Goal: Obtain resource: Download file/media

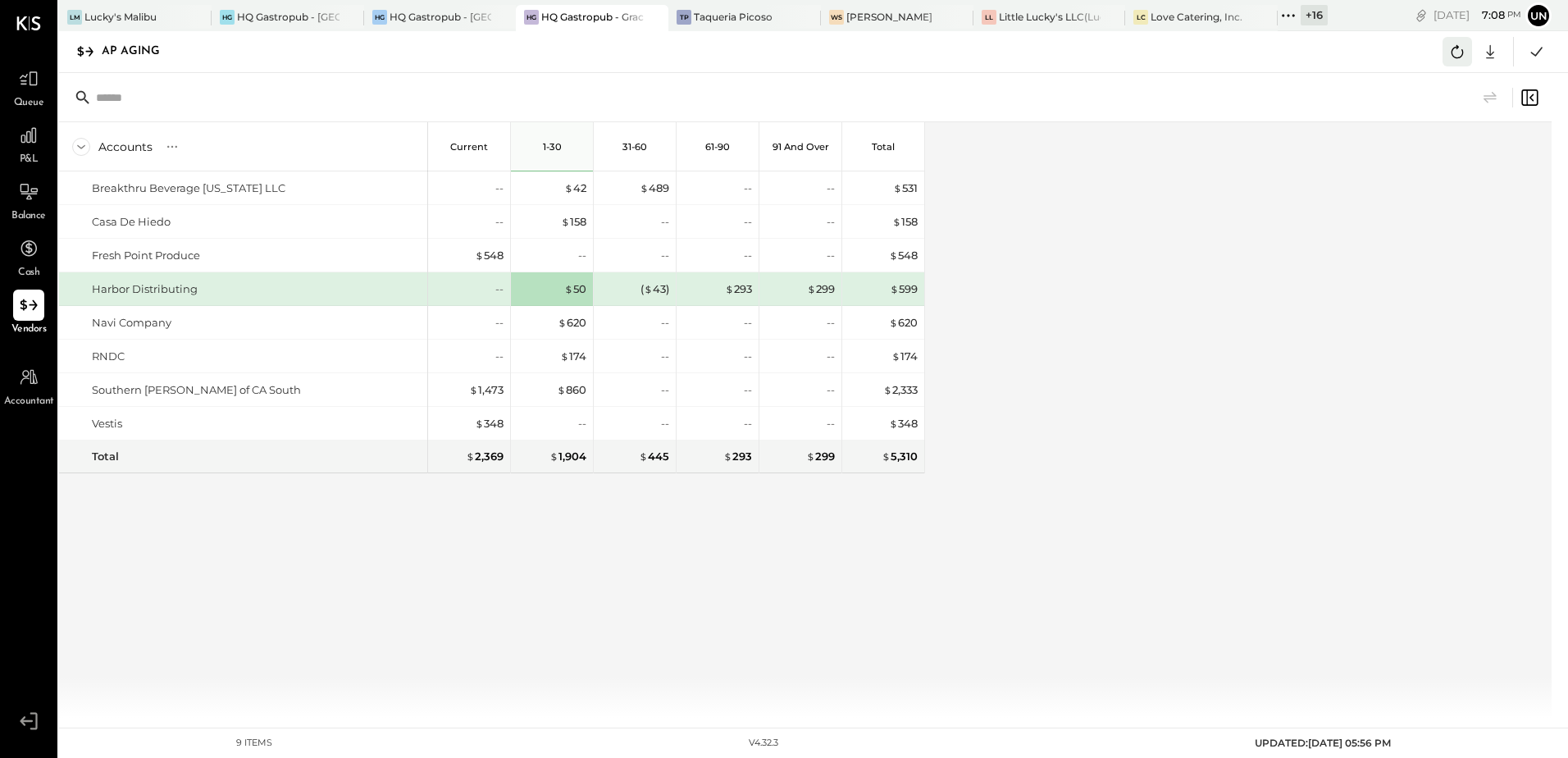
click at [1462, 58] on icon at bounding box center [1457, 52] width 21 height 21
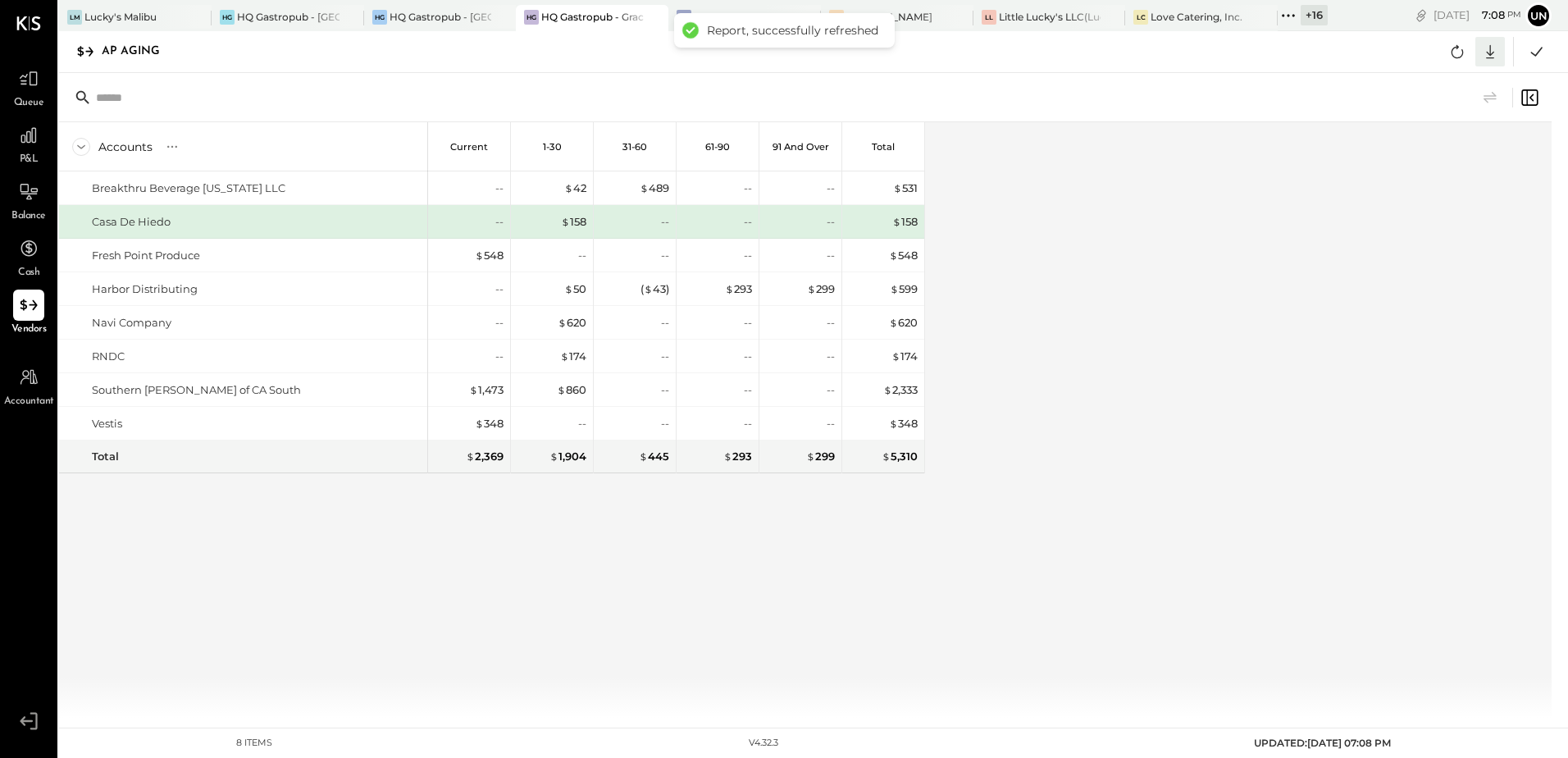
click at [1484, 58] on icon at bounding box center [1490, 52] width 21 height 21
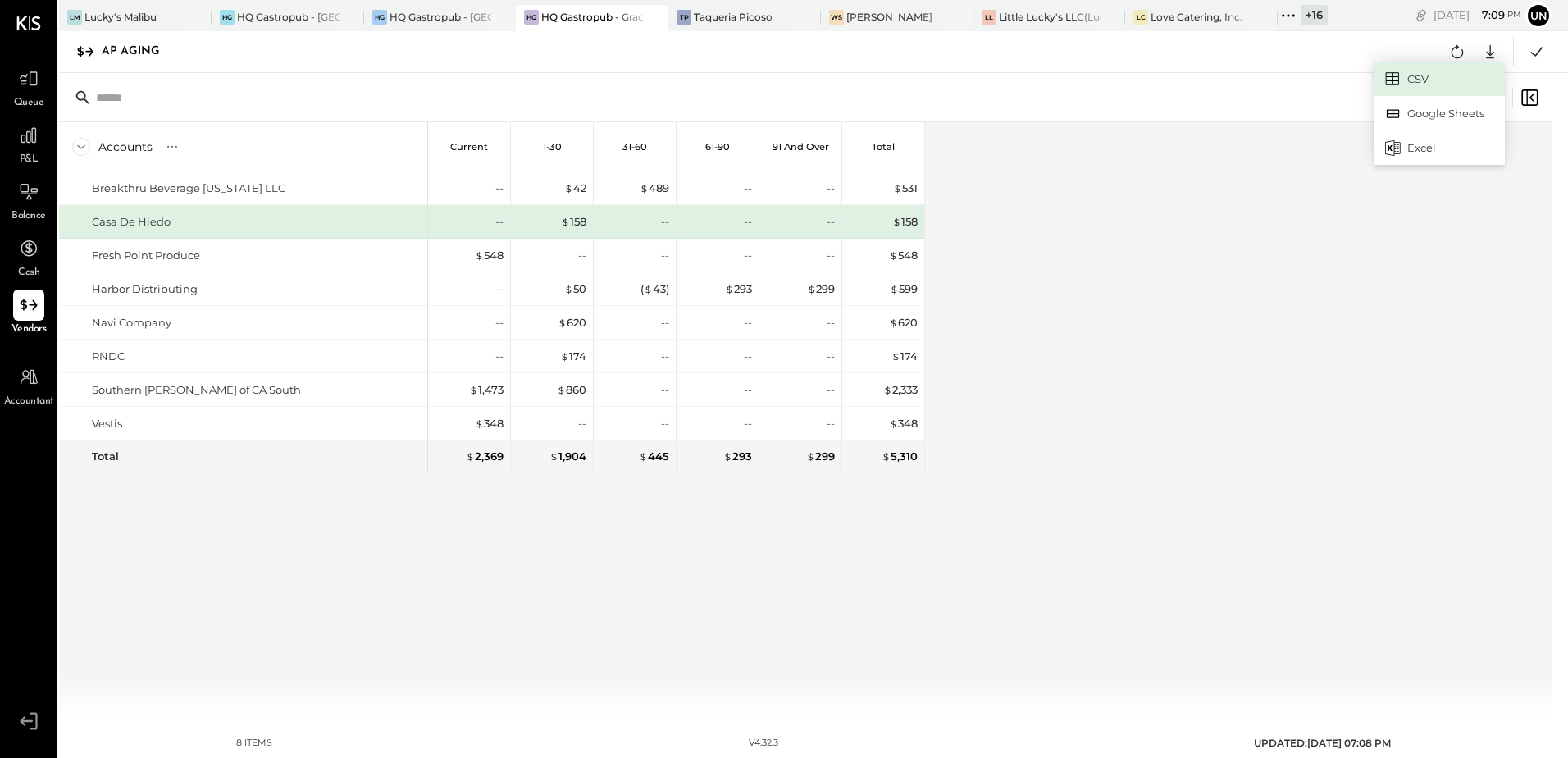
click at [1447, 81] on link "CSV" at bounding box center [1439, 78] width 131 height 34
drag, startPoint x: 1027, startPoint y: 525, endPoint x: 1037, endPoint y: 325, distance: 200.2
click at [1028, 525] on div "Accounts S % GL Current 1-30 31-60 61-90 91 and Over Total Breakthru Beverage […" at bounding box center [806, 420] width 1495 height 596
click at [462, 20] on div at bounding box center [487, 16] width 57 height 24
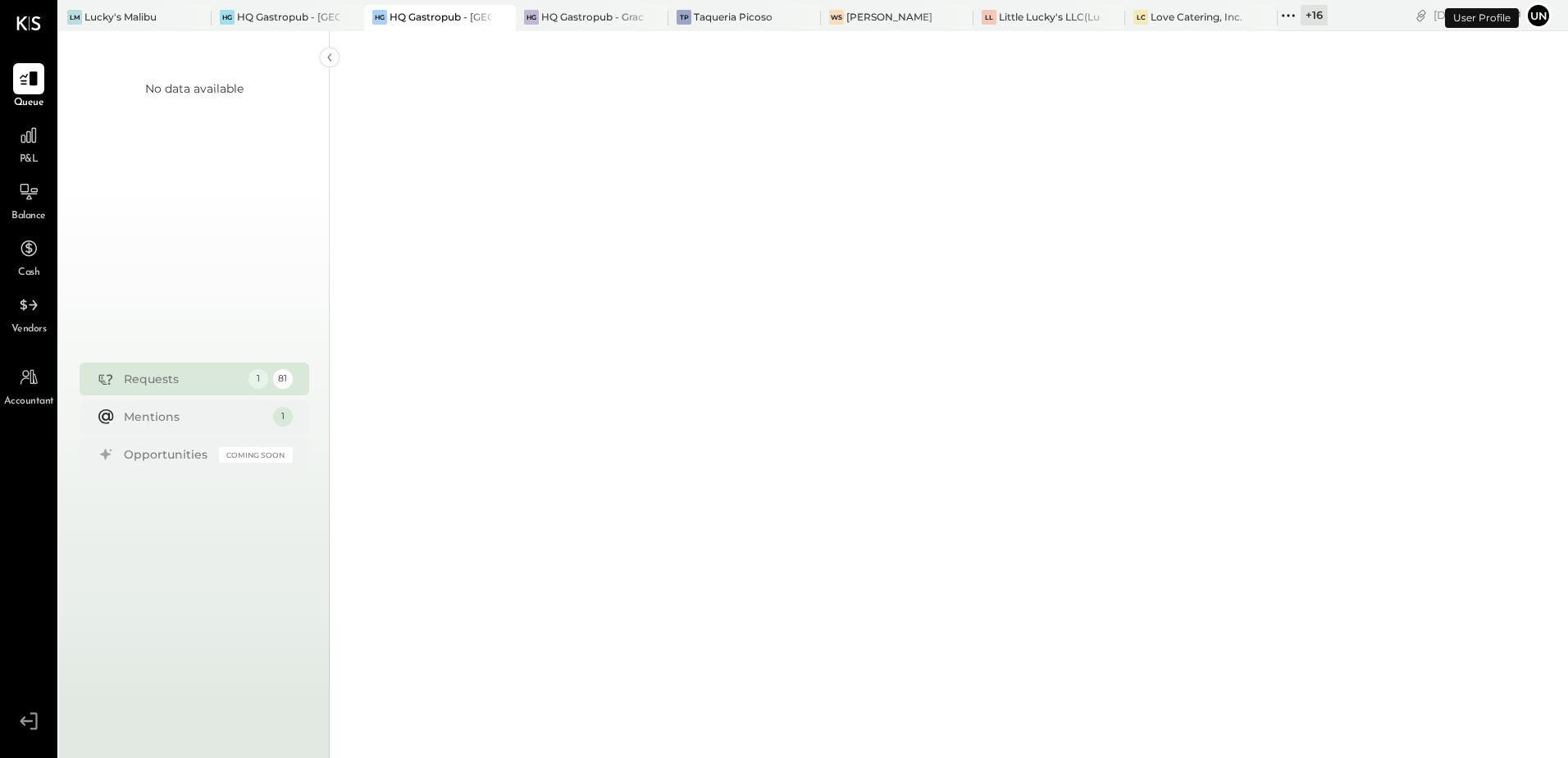
click at [18, 339] on ul "Queue P&L Balance Cash Vendors Accountant" at bounding box center [29, 386] width 55 height 646
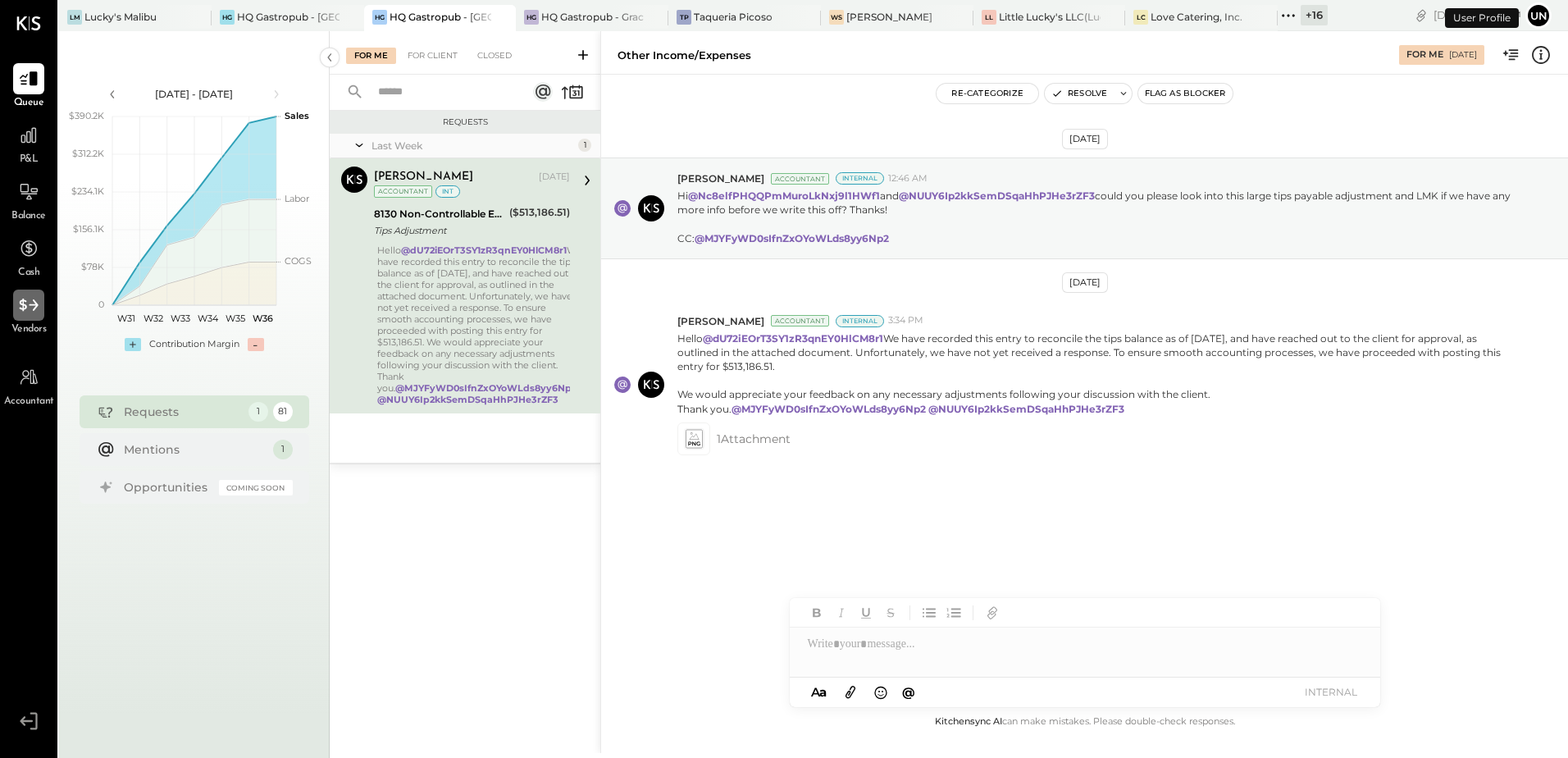
click at [21, 320] on div at bounding box center [29, 305] width 32 height 32
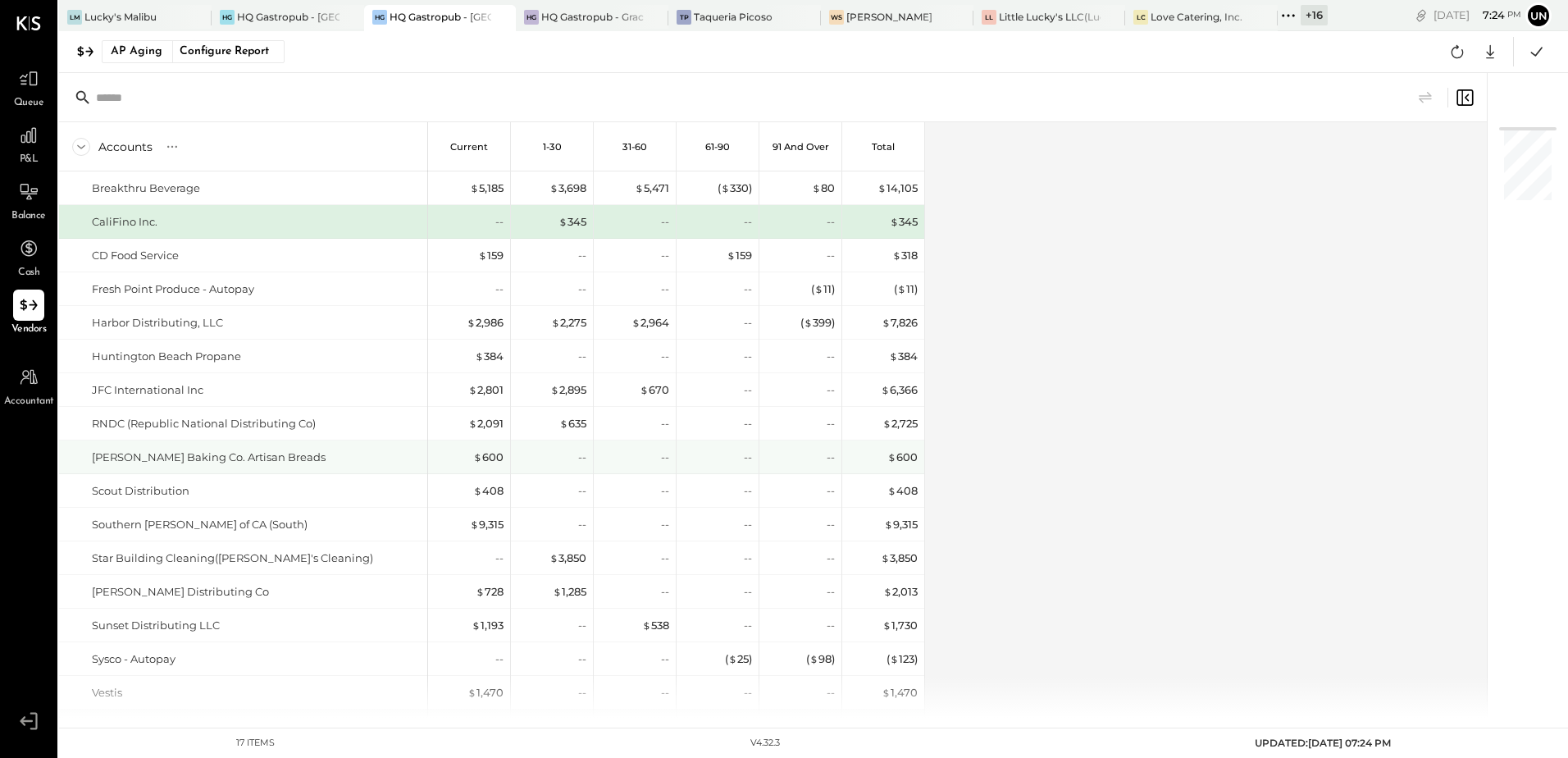
scroll to position [66, 0]
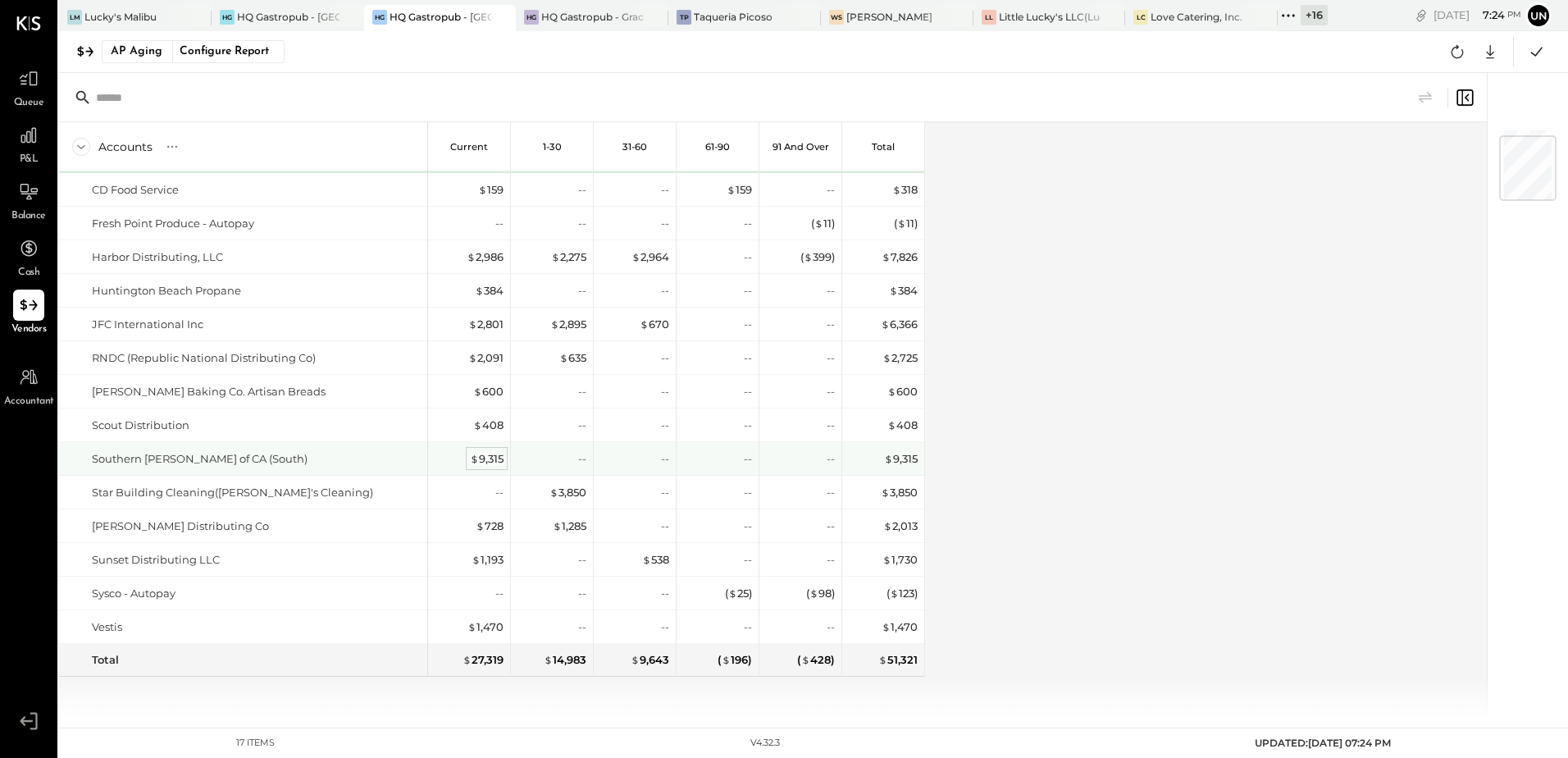
click at [480, 460] on div "$ 9,315" at bounding box center [486, 459] width 33 height 15
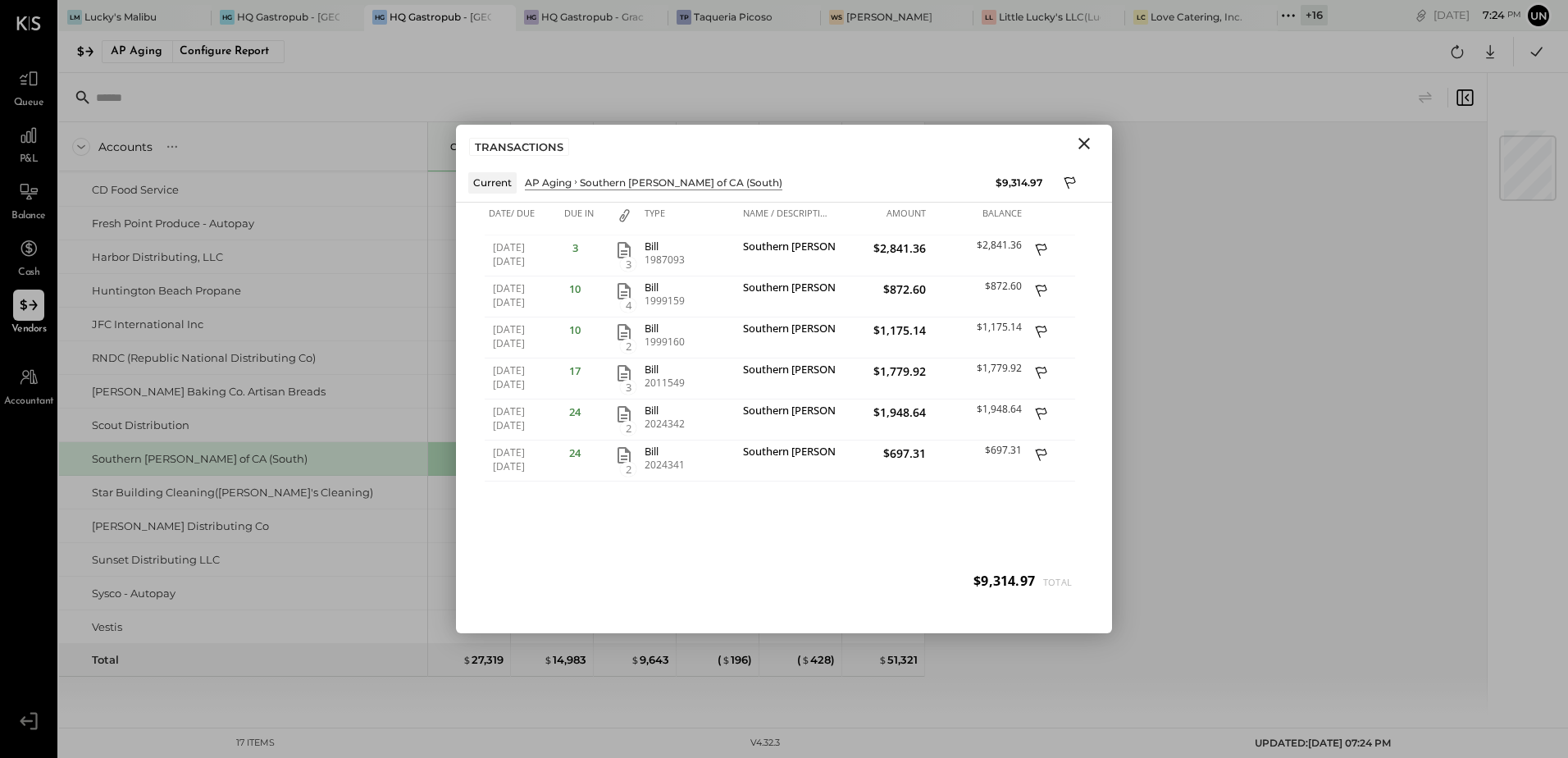
click at [1084, 143] on icon "Close" at bounding box center [1085, 143] width 11 height 11
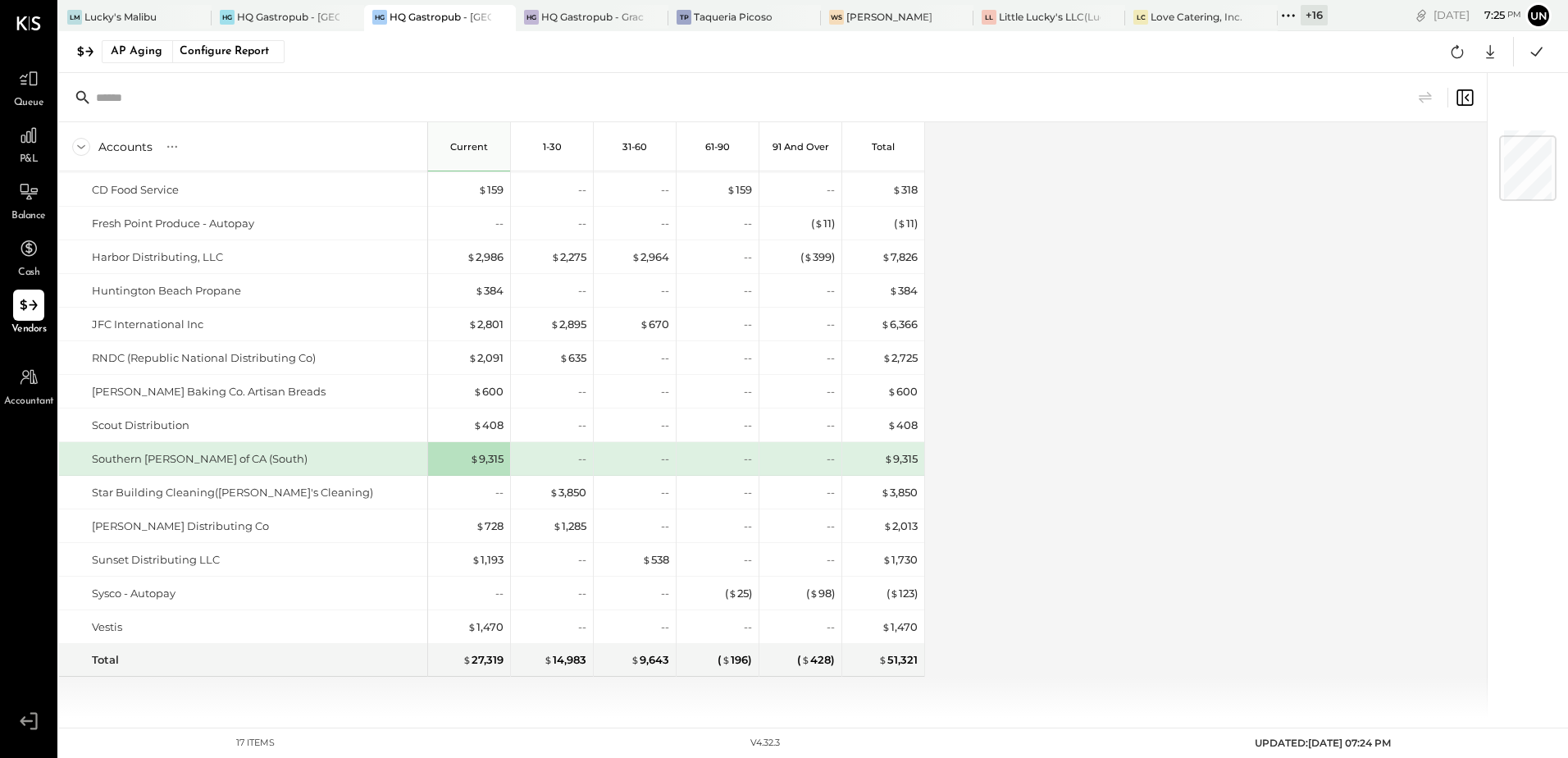
click at [1036, 330] on div "Accounts S % GL Current 1-30 31-60 61-90 91 and Over Total Breakthru Beverage C…" at bounding box center [774, 420] width 1430 height 596
click at [477, 460] on span "$" at bounding box center [474, 459] width 9 height 13
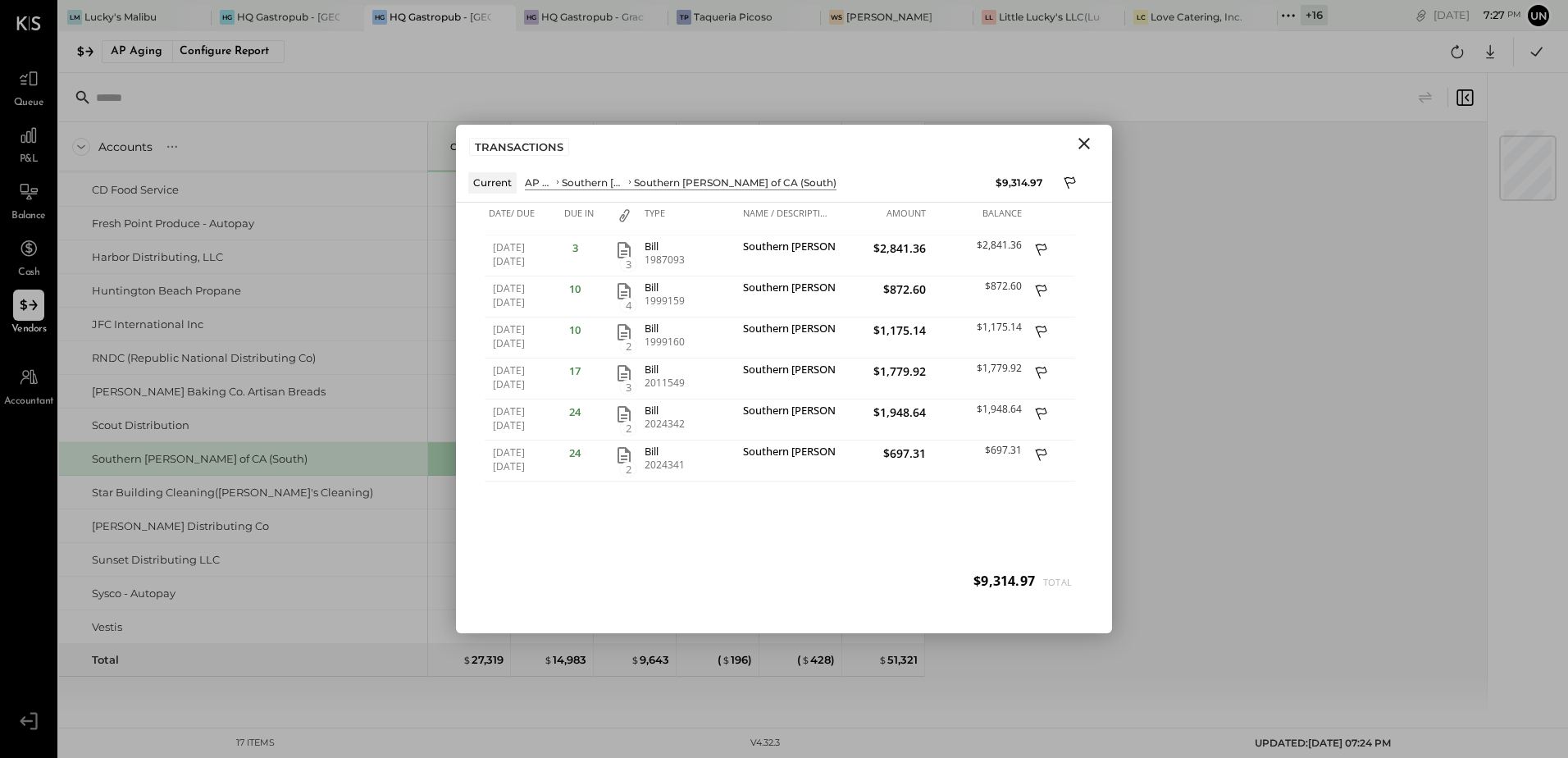
click at [1076, 139] on icon "Close" at bounding box center [1084, 143] width 20 height 20
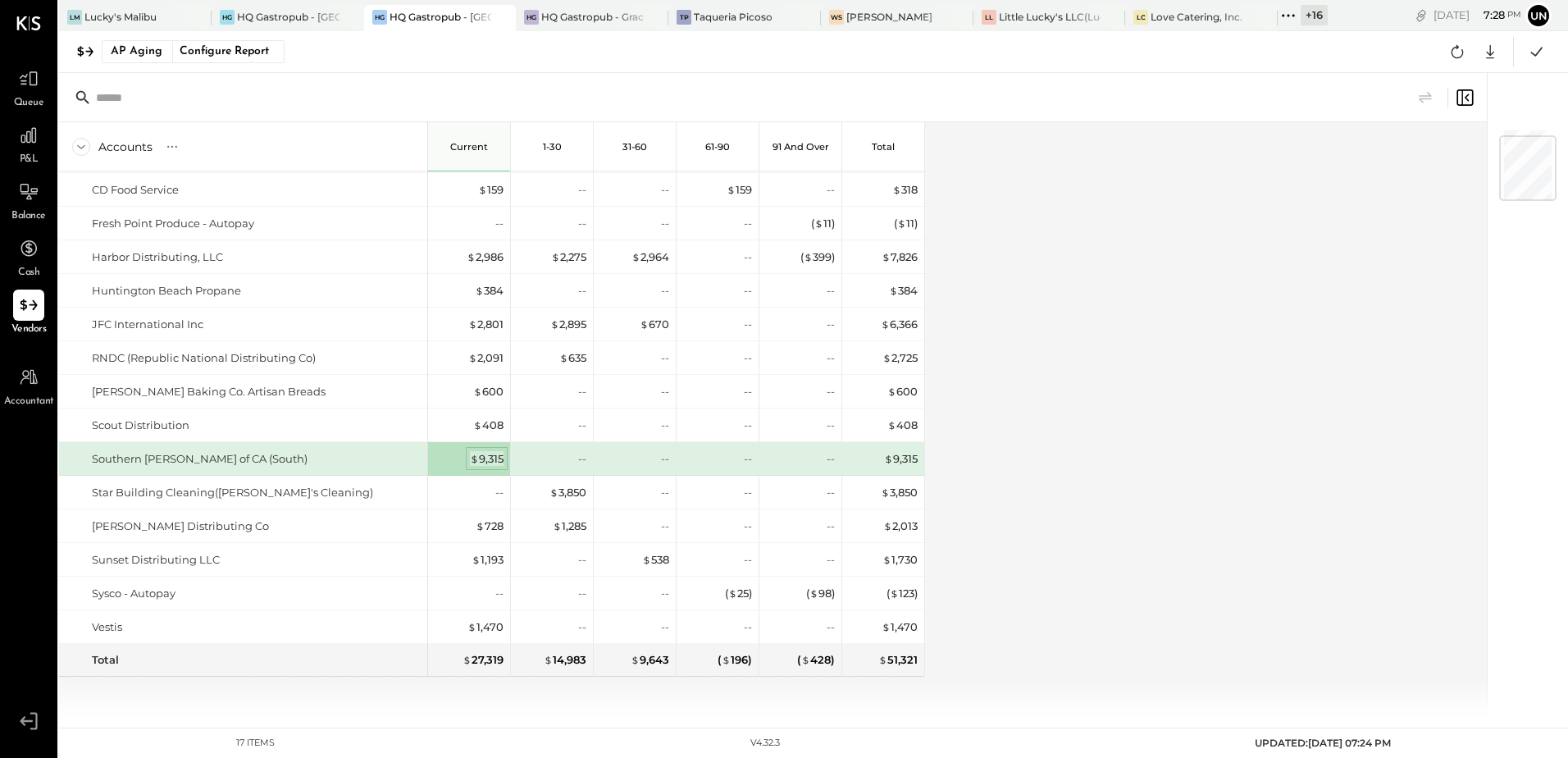
click at [495, 465] on div "$ 9,315" at bounding box center [486, 459] width 33 height 15
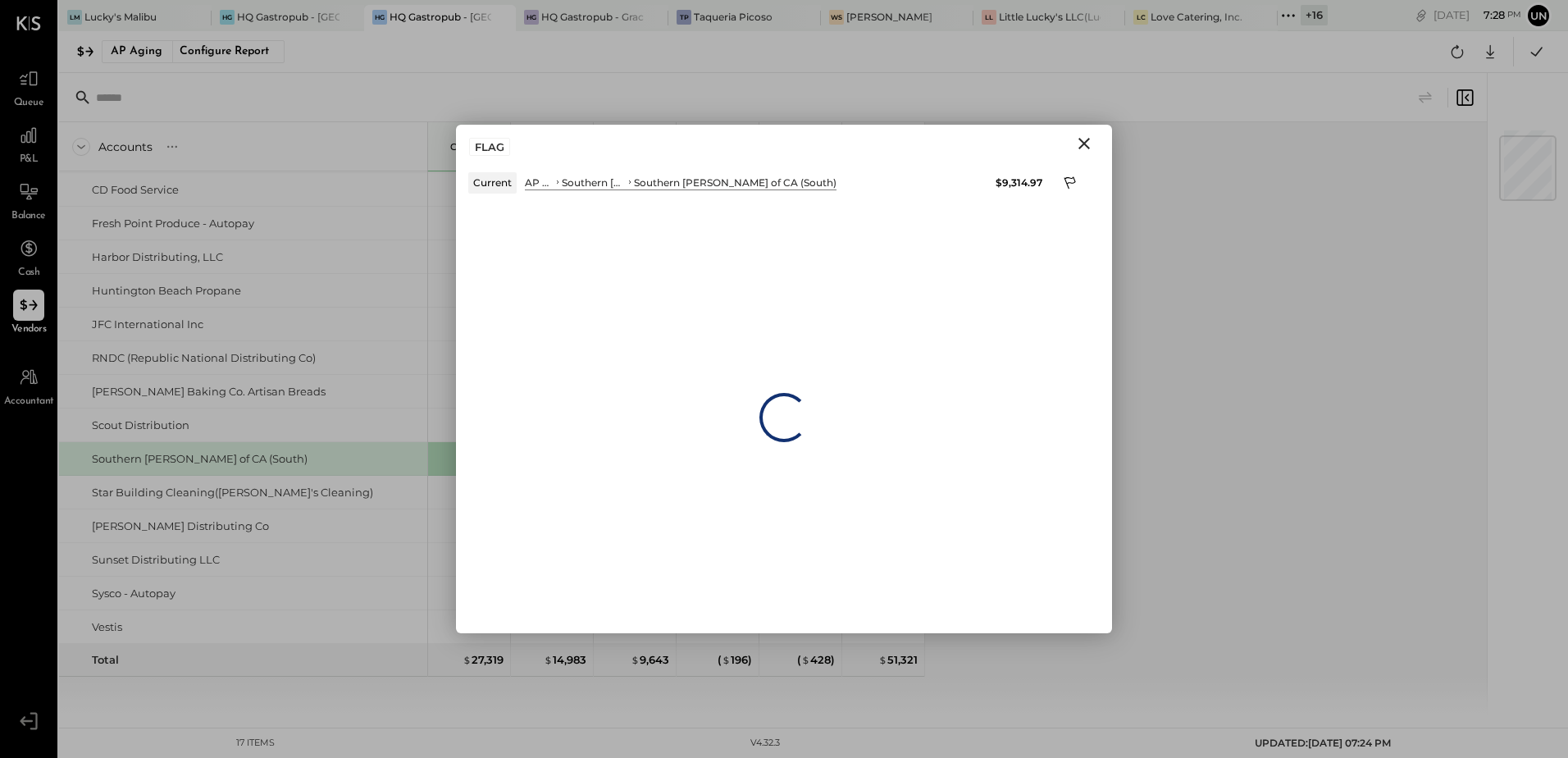
click at [1086, 144] on icon "Close" at bounding box center [1084, 143] width 20 height 20
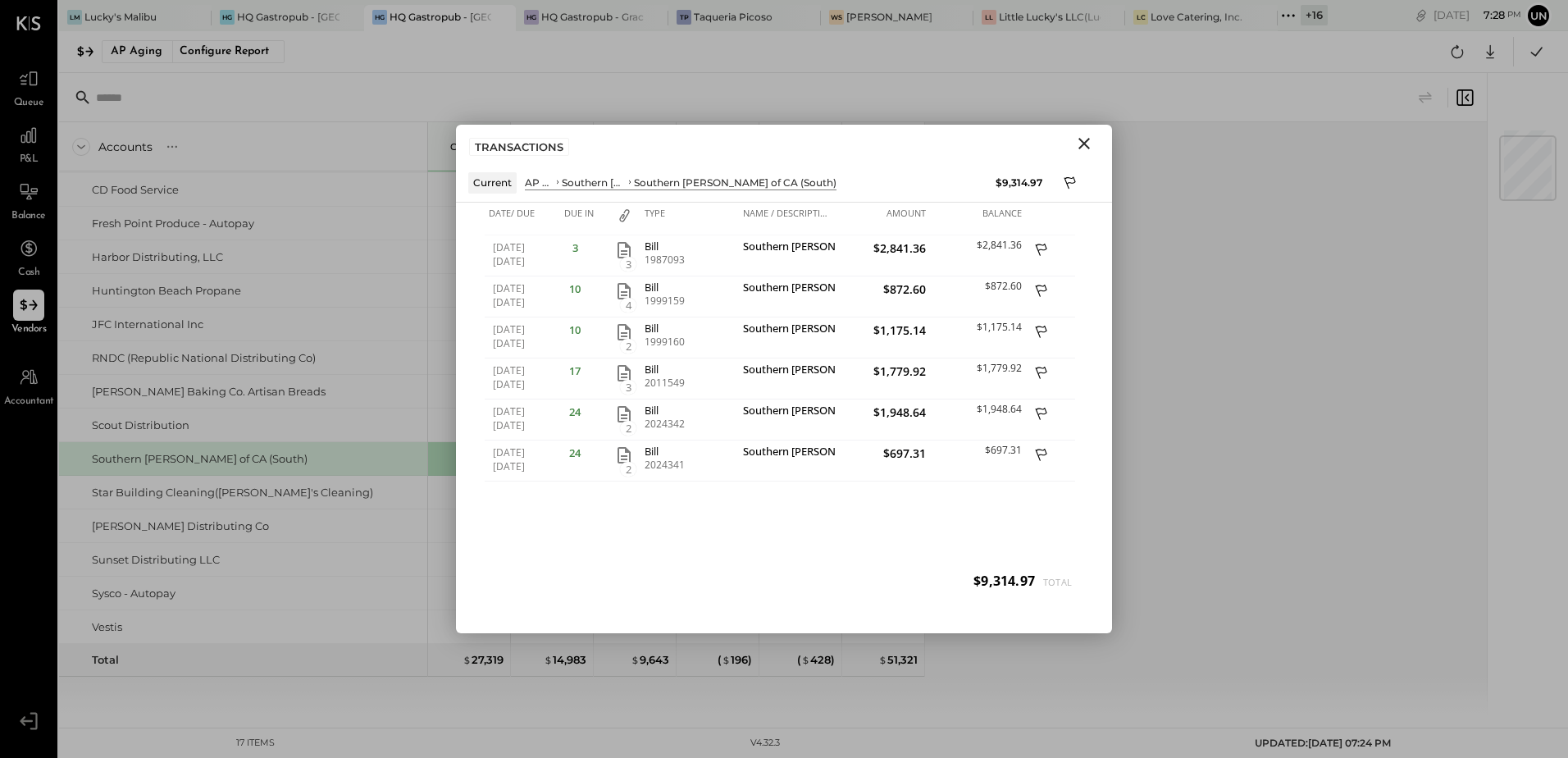
click at [1088, 142] on icon "Close" at bounding box center [1084, 143] width 20 height 20
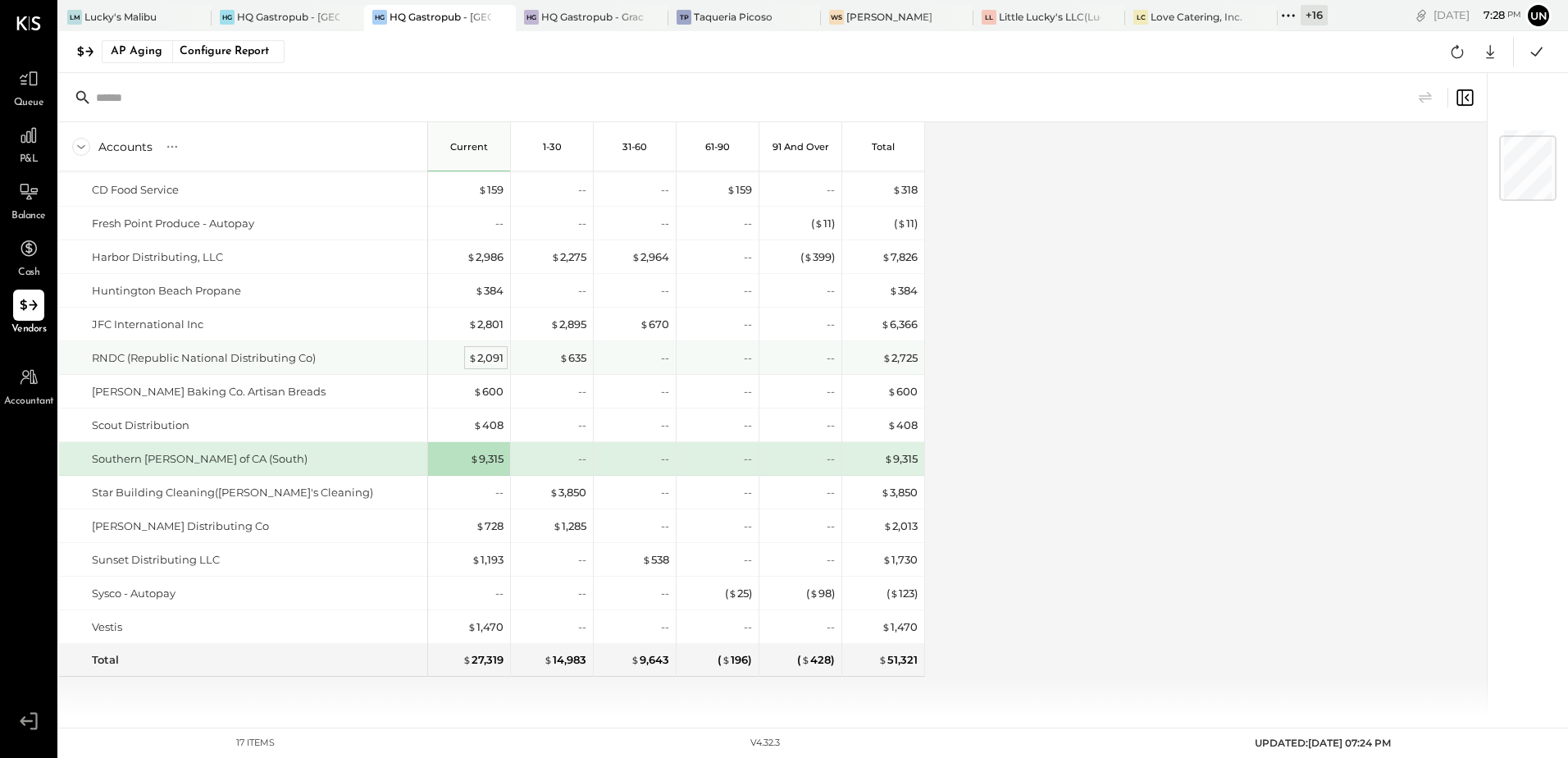
click at [497, 357] on div "$ 2,091" at bounding box center [485, 358] width 35 height 15
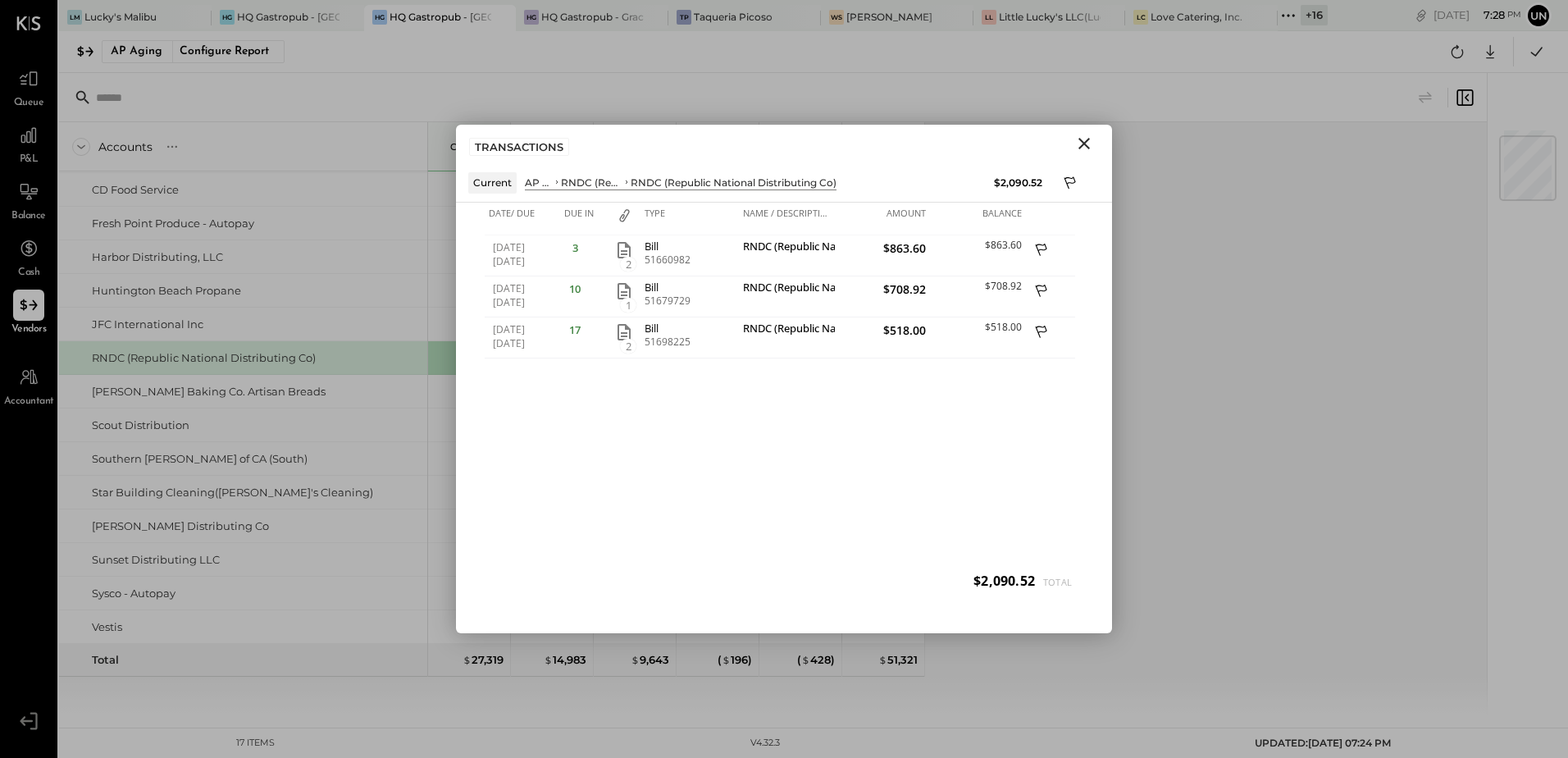
click at [1085, 141] on icon "Close" at bounding box center [1084, 143] width 20 height 20
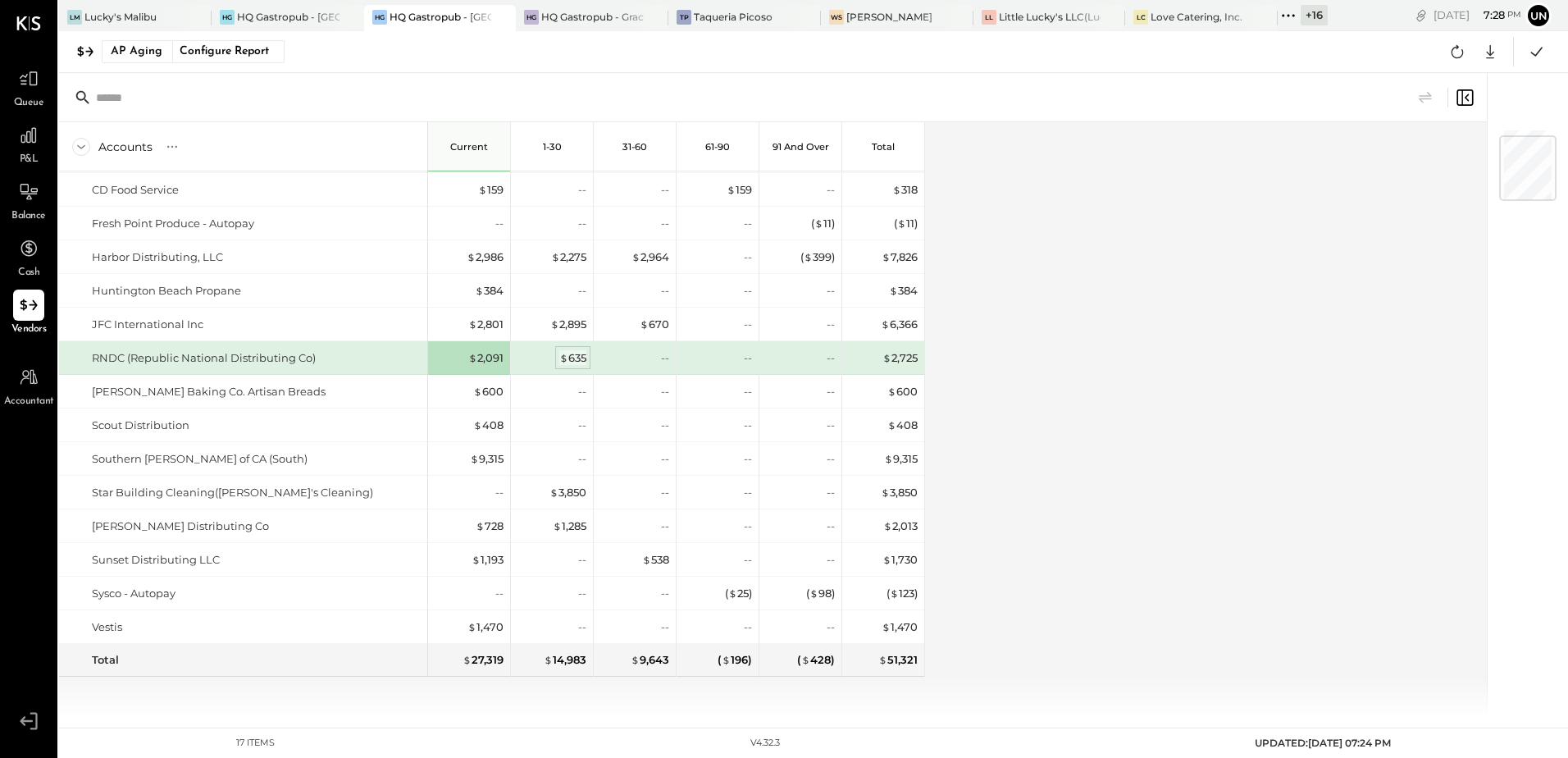
click at [571, 359] on div "$ 635" at bounding box center [572, 358] width 27 height 15
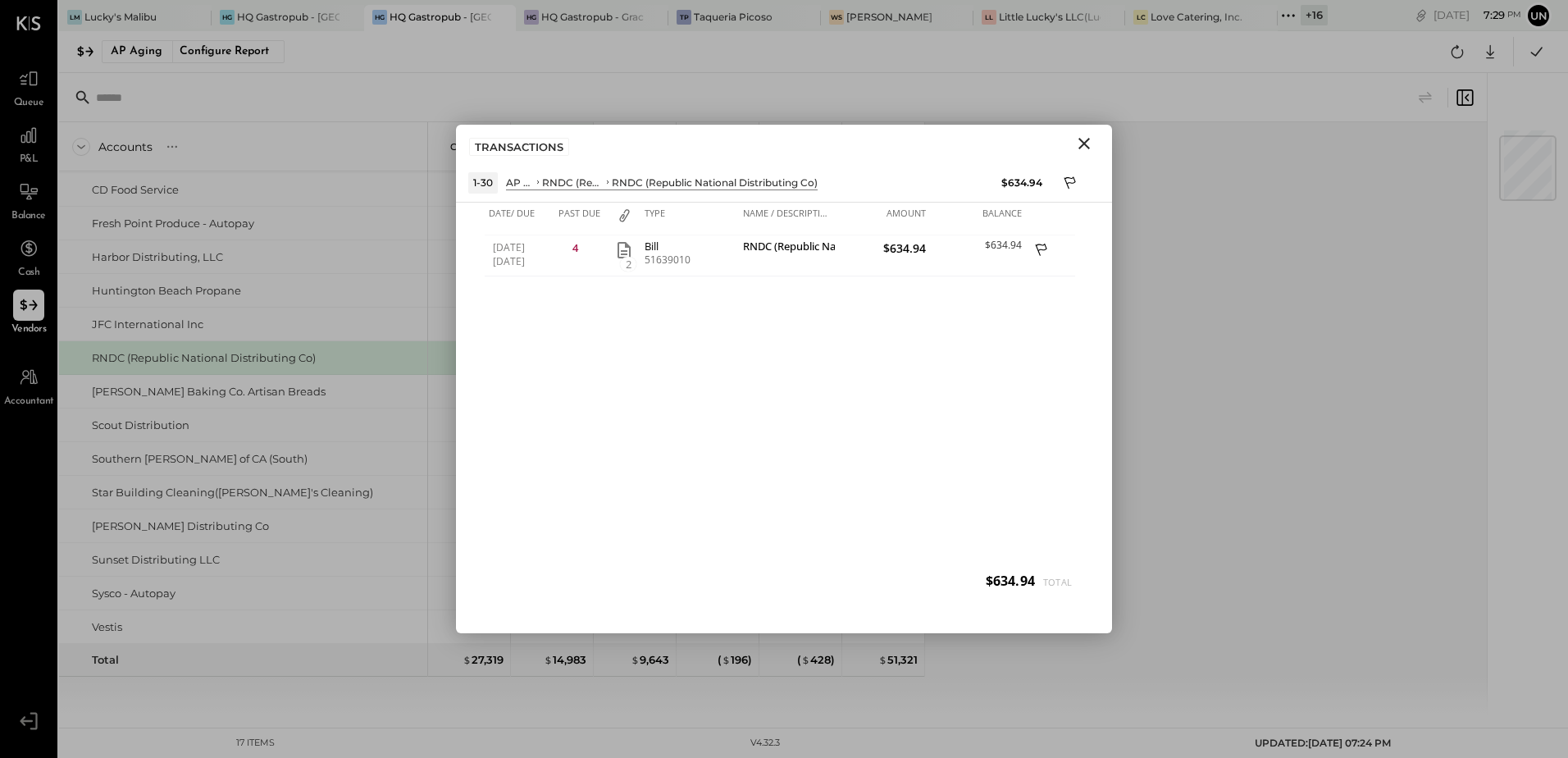
click at [1081, 146] on icon "Close" at bounding box center [1085, 143] width 11 height 11
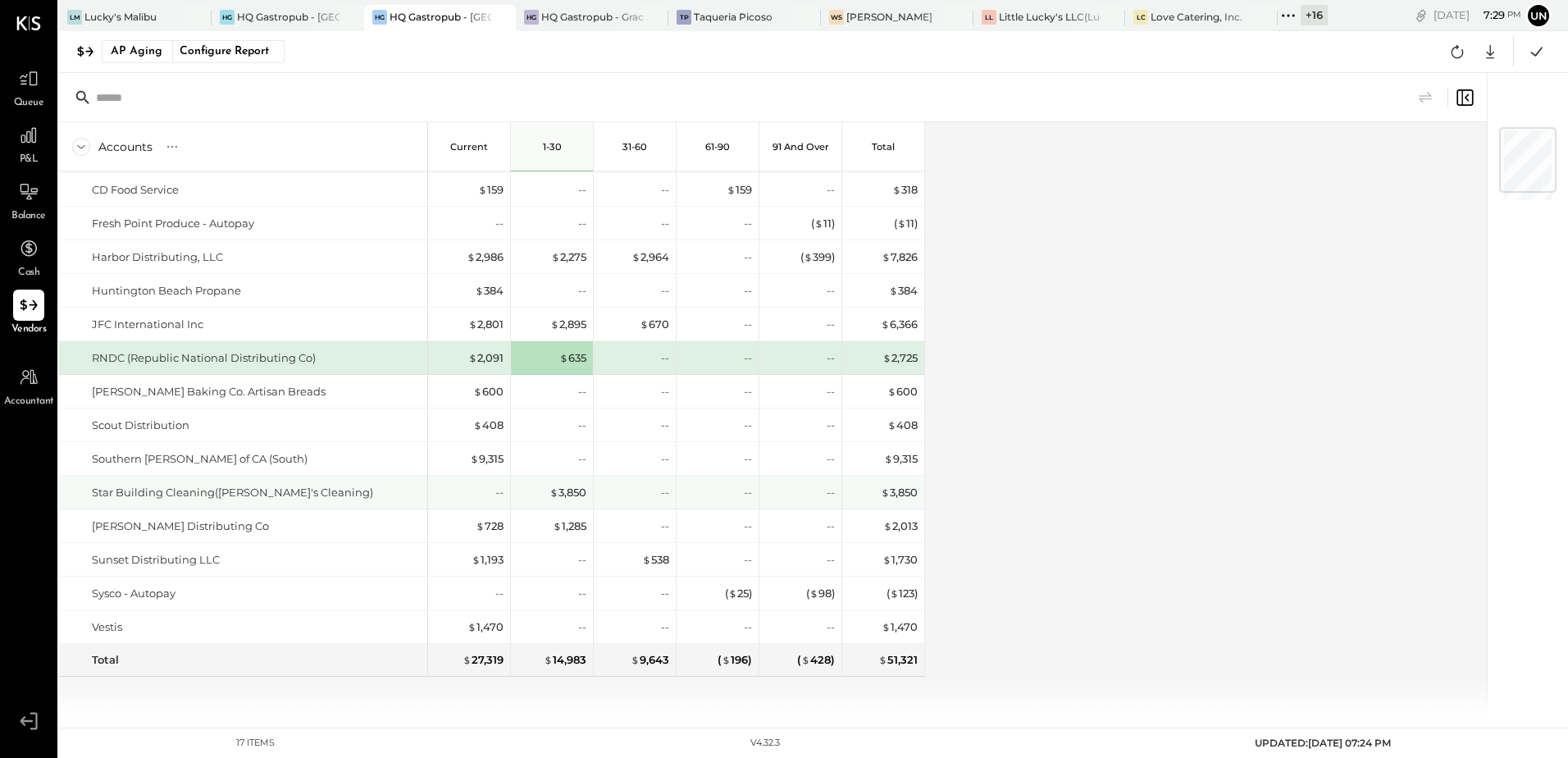
scroll to position [0, 0]
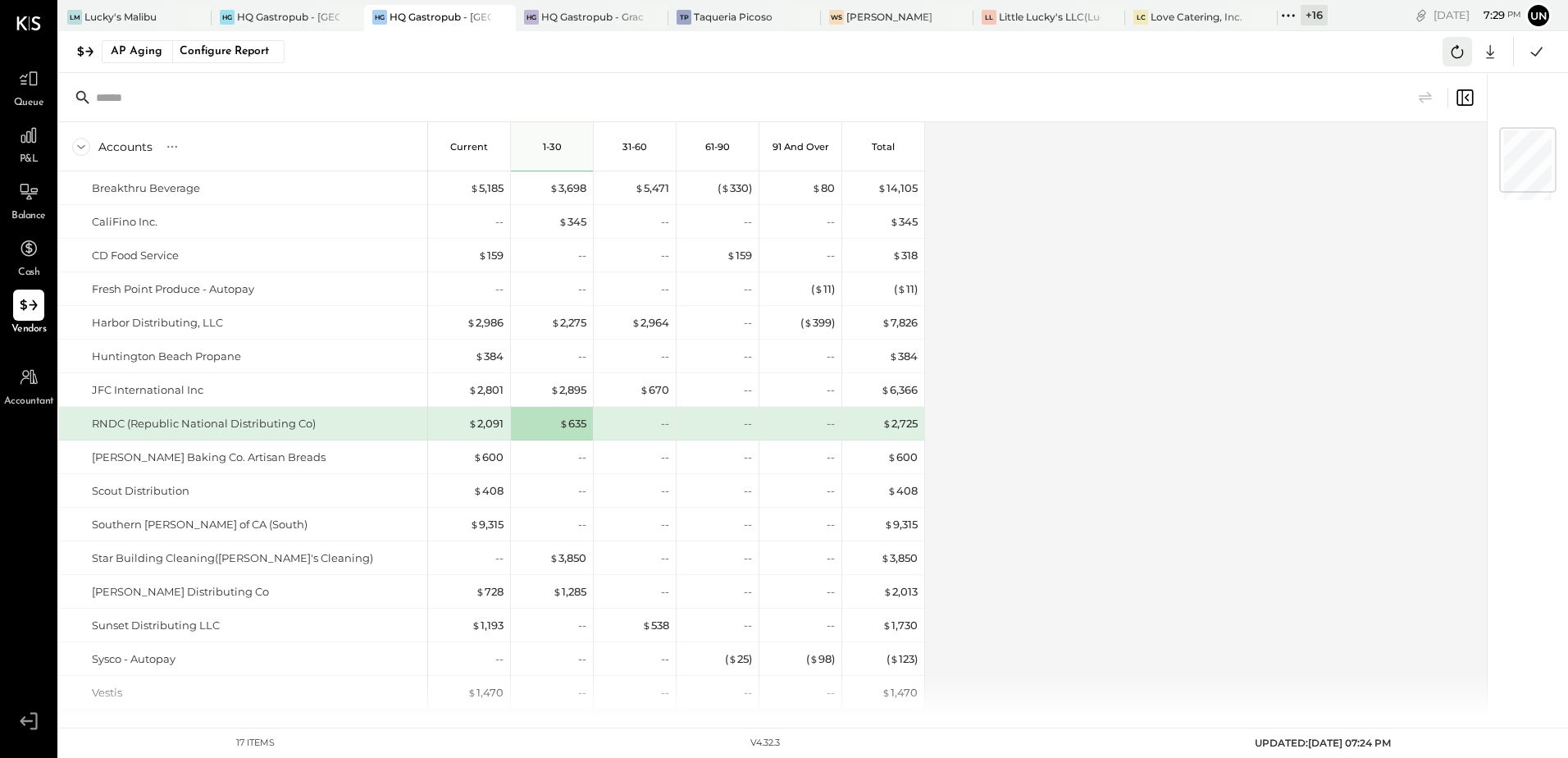
click at [1450, 55] on icon at bounding box center [1457, 52] width 21 height 21
click at [1453, 45] on icon at bounding box center [1457, 52] width 21 height 21
click at [1454, 52] on icon at bounding box center [1457, 52] width 21 height 21
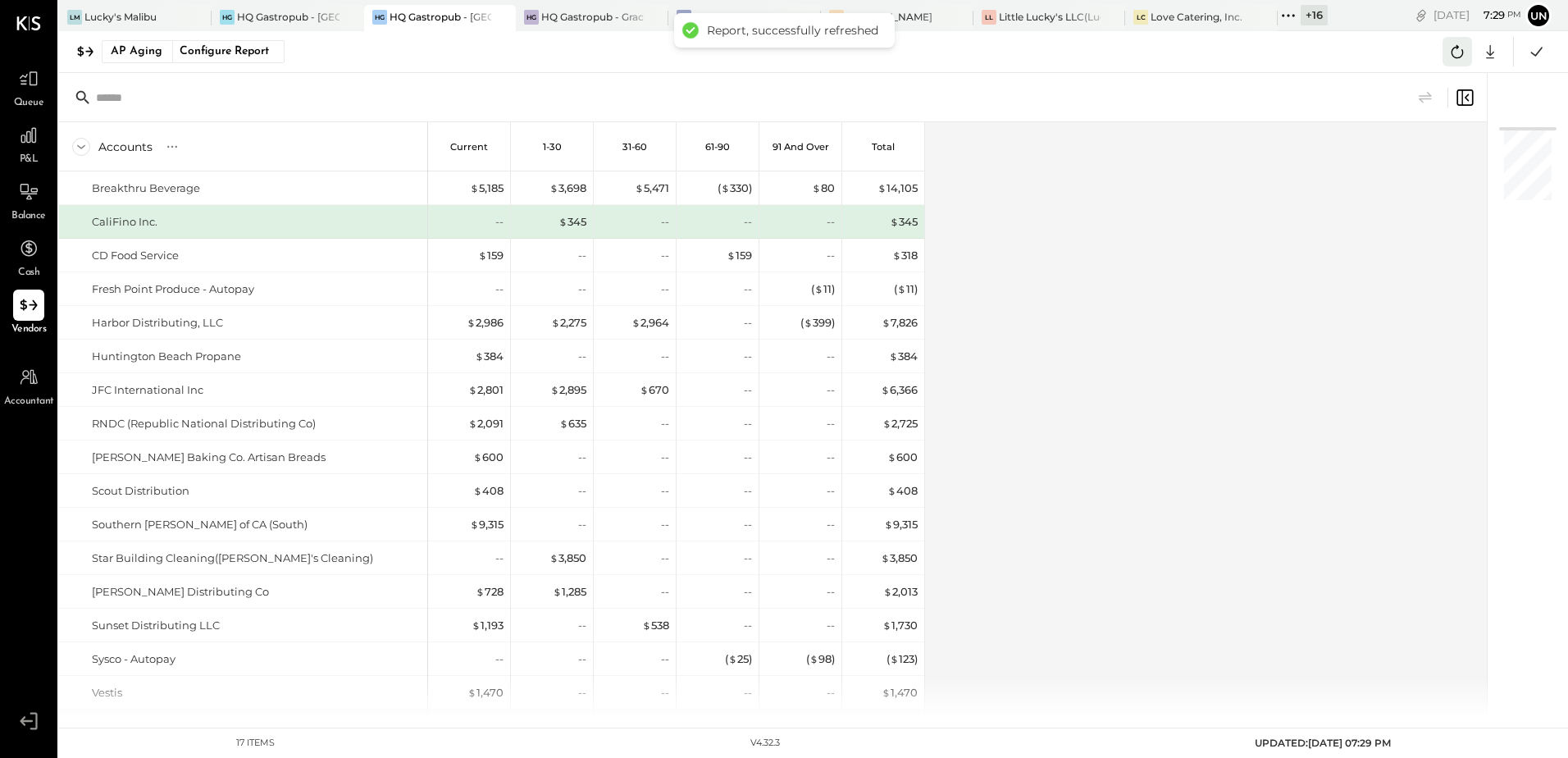
click at [1464, 66] on button at bounding box center [1457, 52] width 30 height 30
click at [1489, 50] on icon at bounding box center [1490, 52] width 21 height 21
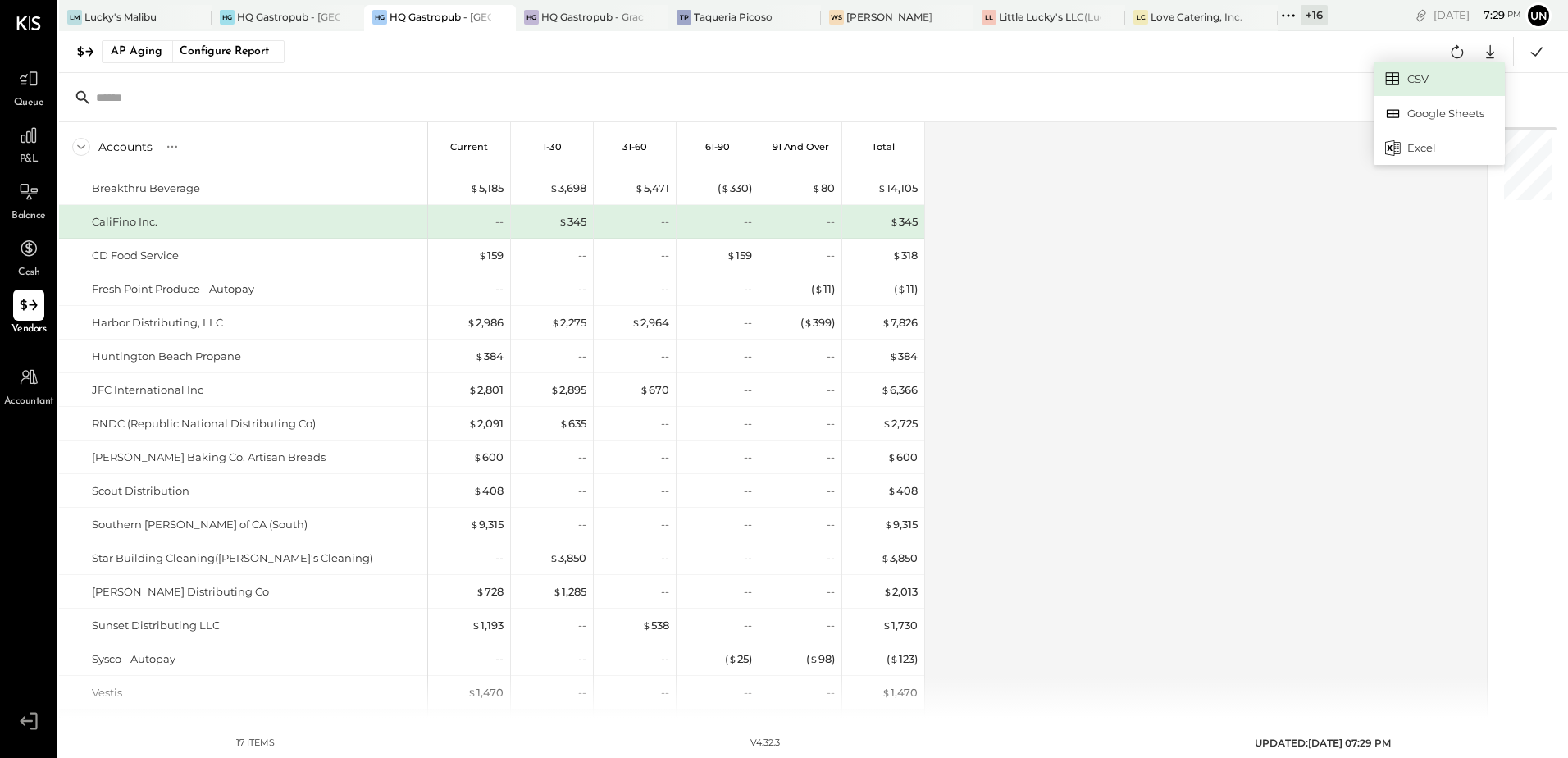
click at [1420, 79] on link "CSV" at bounding box center [1439, 78] width 131 height 34
click at [287, 14] on div "HQ Gastropub - [GEOGRAPHIC_DATA]" at bounding box center [288, 16] width 102 height 14
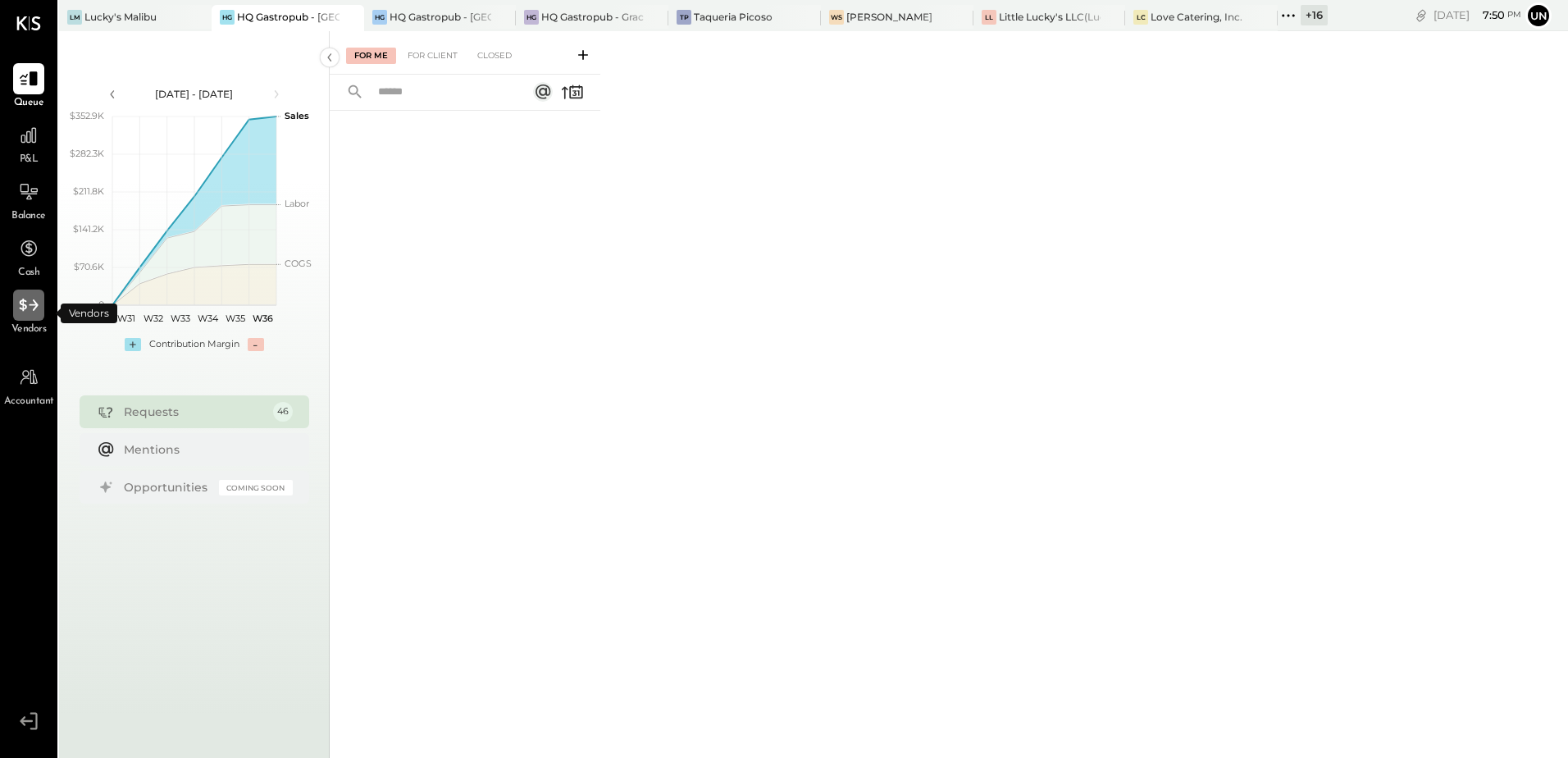
click at [36, 321] on div at bounding box center [29, 305] width 32 height 32
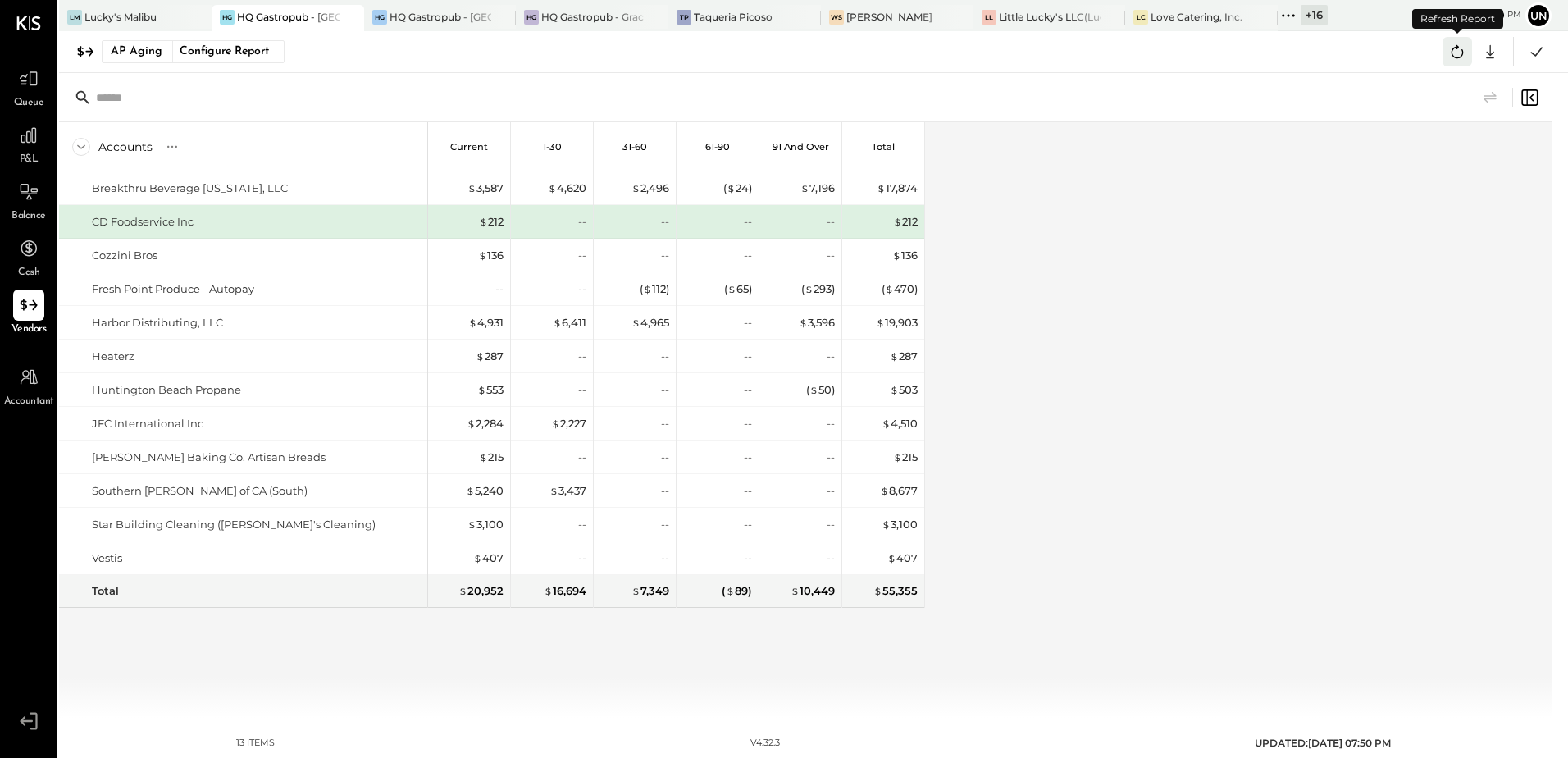
click at [1455, 56] on icon at bounding box center [1457, 52] width 21 height 21
click at [1276, 318] on div "Accounts S % GL Current 1-30 31-60 61-90 91 and Over Total Breakthru Beverage […" at bounding box center [806, 420] width 1495 height 596
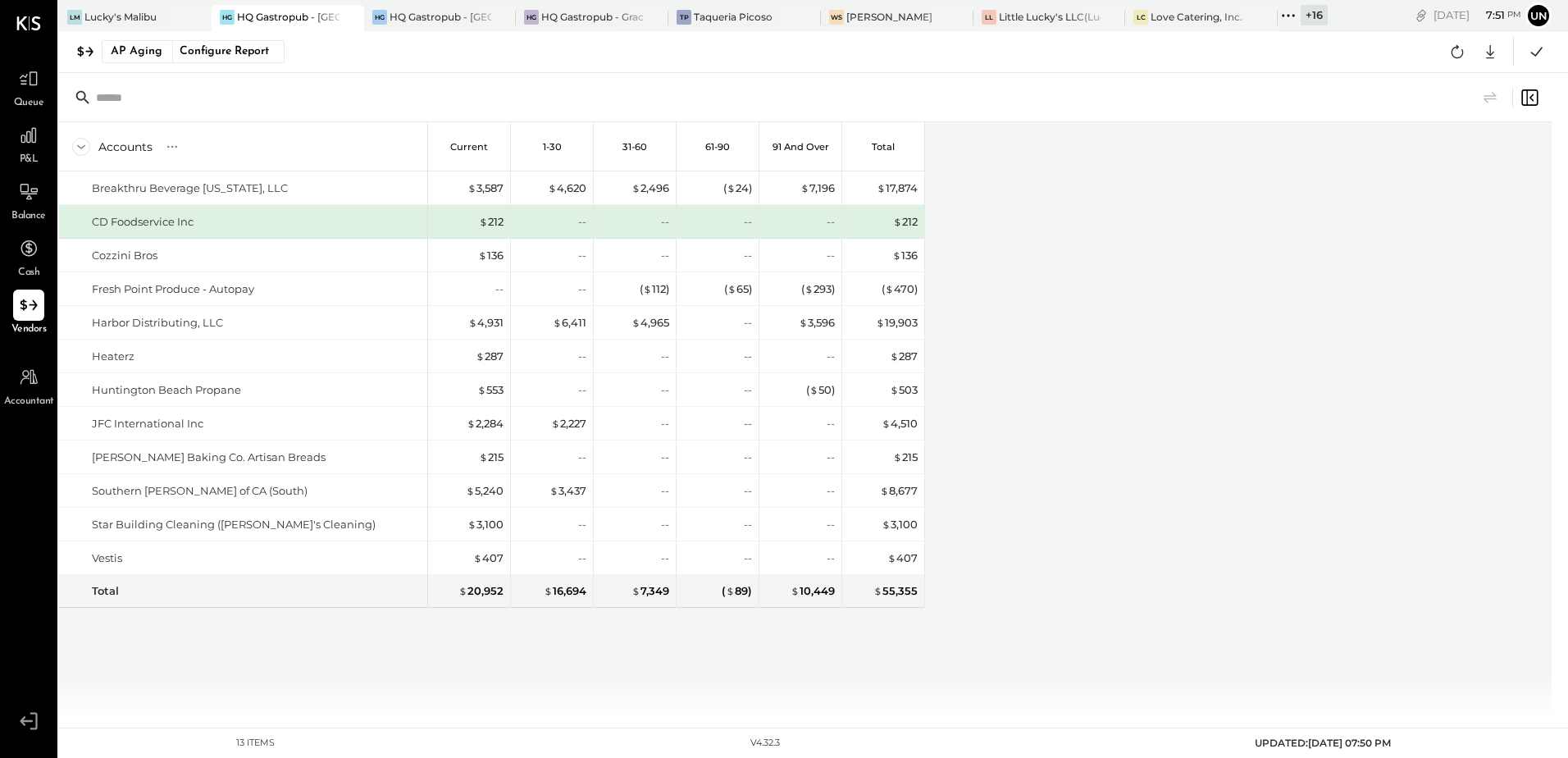
click at [1276, 318] on div "Accounts S % GL Current 1-30 31-60 61-90 91 and Over Total Breakthru Beverage […" at bounding box center [806, 420] width 1495 height 596
click at [1276, 319] on div "Accounts S % GL Current 1-30 31-60 61-90 91 and Over Total Breakthru Beverage […" at bounding box center [806, 420] width 1495 height 596
click at [1472, 46] on div "Google Sheets Excel" at bounding box center [1478, 52] width 72 height 30
click at [1465, 49] on icon at bounding box center [1457, 52] width 21 height 21
click at [1161, 141] on div "Accounts S % GL Current 1-30 31-60 61-90 91 and Over Total Breakthru Beverage […" at bounding box center [806, 420] width 1495 height 596
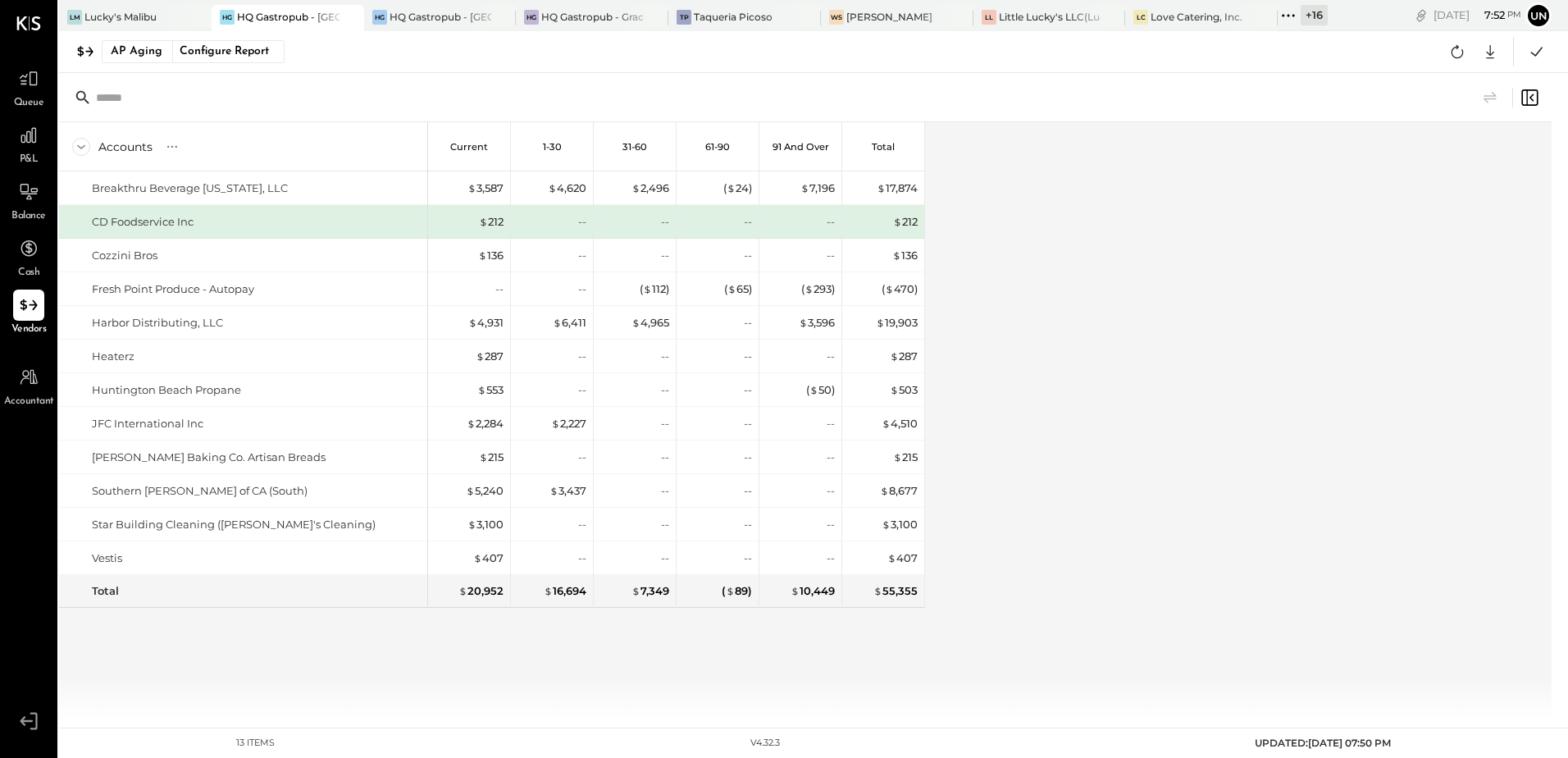
click at [1227, 334] on div "Accounts S % GL Current 1-30 31-60 61-90 91 and Over Total Breakthru Beverage […" at bounding box center [806, 420] width 1495 height 596
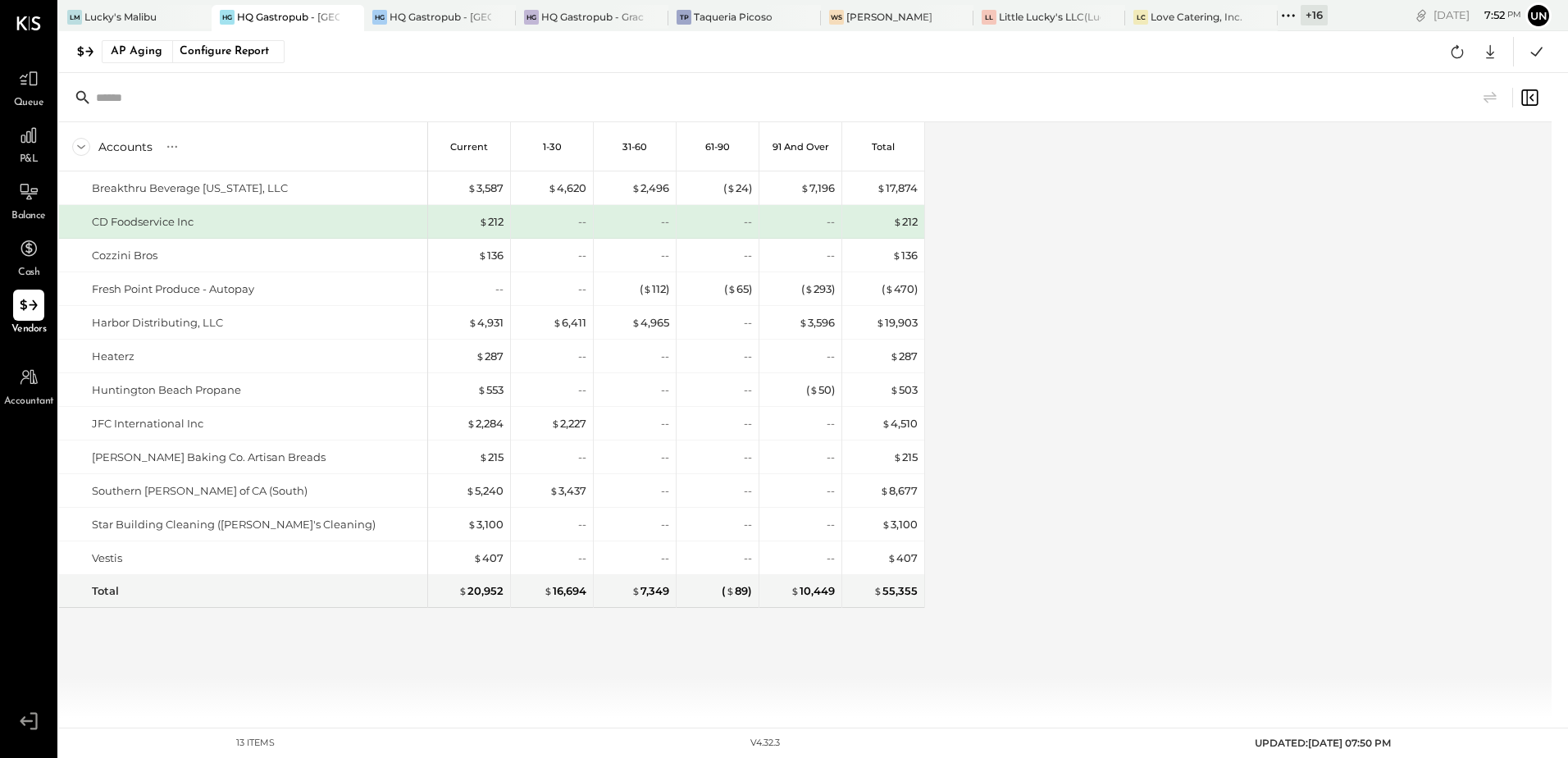
click at [1226, 333] on div "Accounts S % GL Current 1-30 31-60 61-90 91 and Over Total Breakthru Beverage […" at bounding box center [806, 420] width 1495 height 596
click at [576, 491] on div "$ 3,437" at bounding box center [568, 491] width 37 height 15
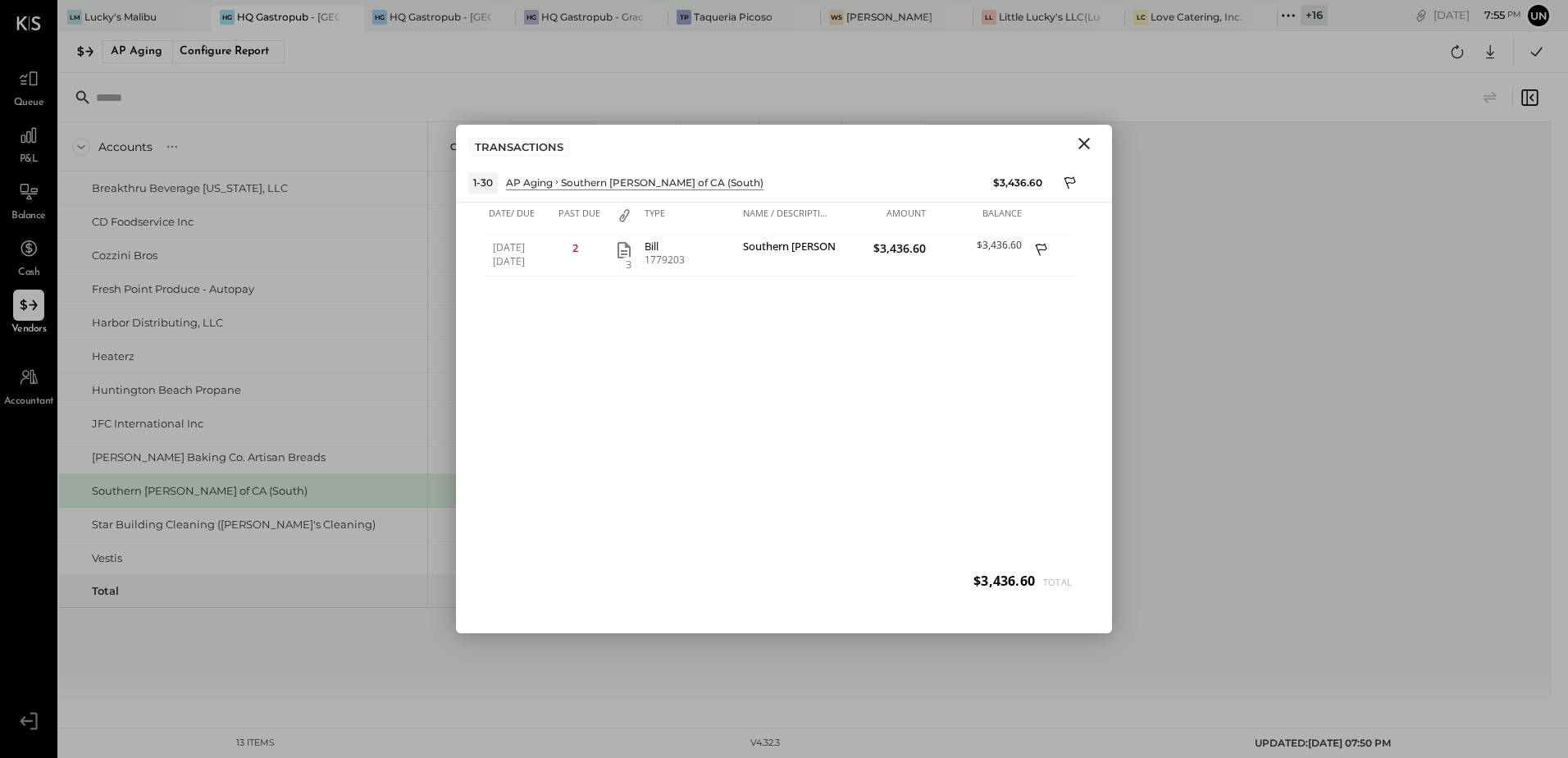
drag, startPoint x: 1083, startPoint y: 147, endPoint x: 1011, endPoint y: 141, distance: 72.2
click at [1083, 147] on icon "Close" at bounding box center [1084, 143] width 20 height 20
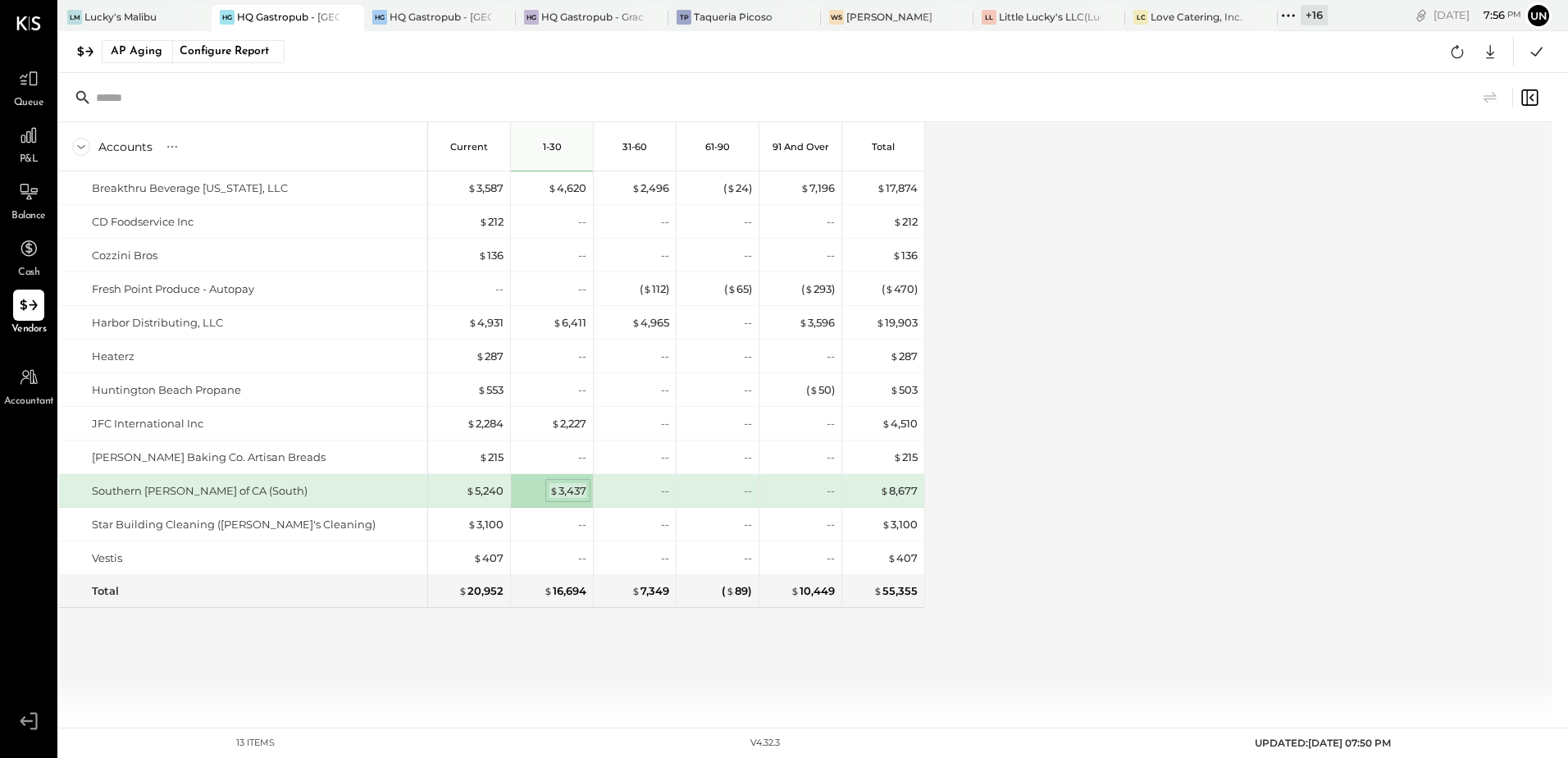
click at [559, 496] on div "$ 3,437" at bounding box center [568, 491] width 37 height 15
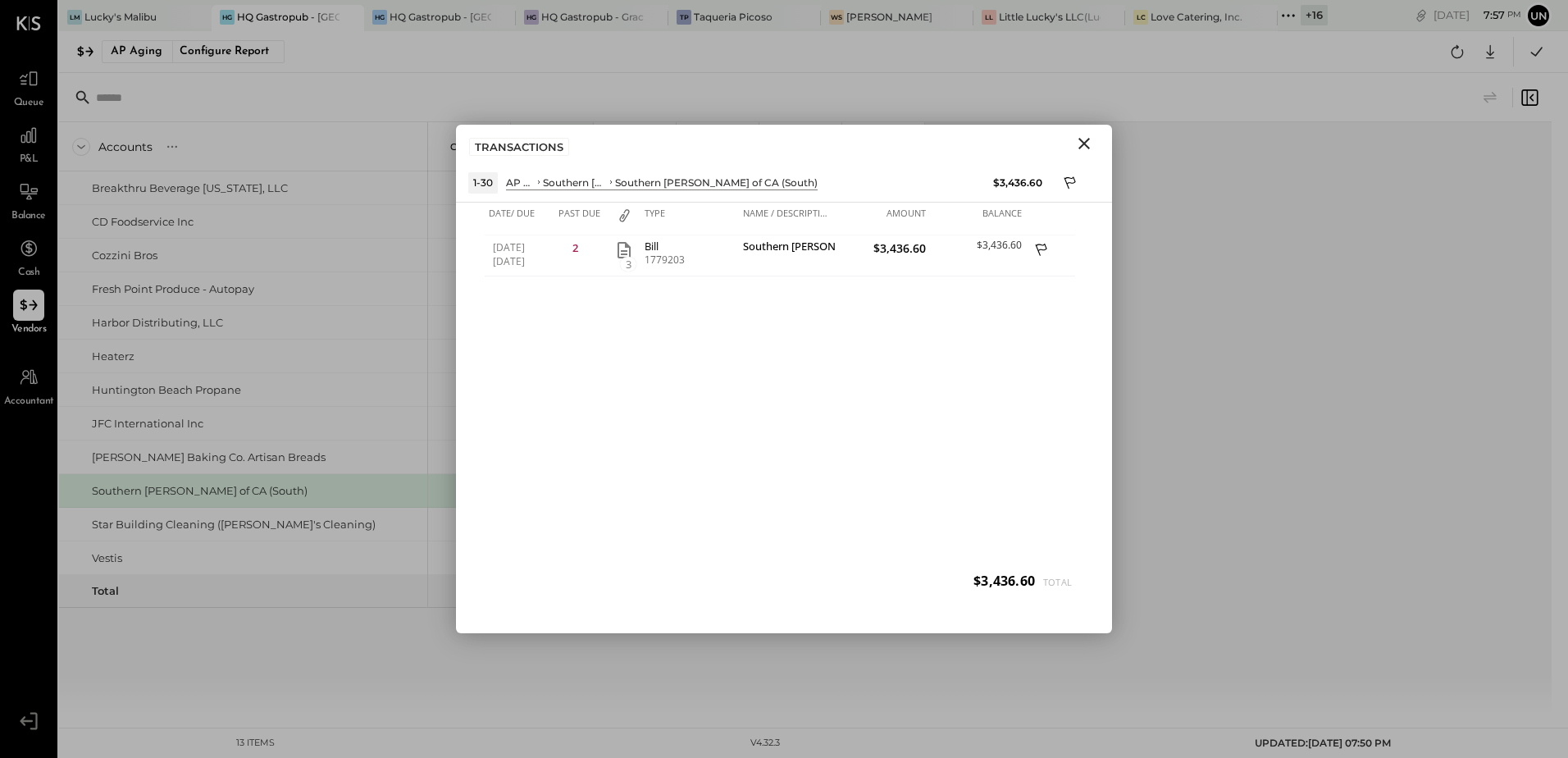
drag, startPoint x: 1086, startPoint y: 143, endPoint x: 1076, endPoint y: 143, distance: 10.0
click at [1086, 143] on icon "Close" at bounding box center [1084, 143] width 20 height 20
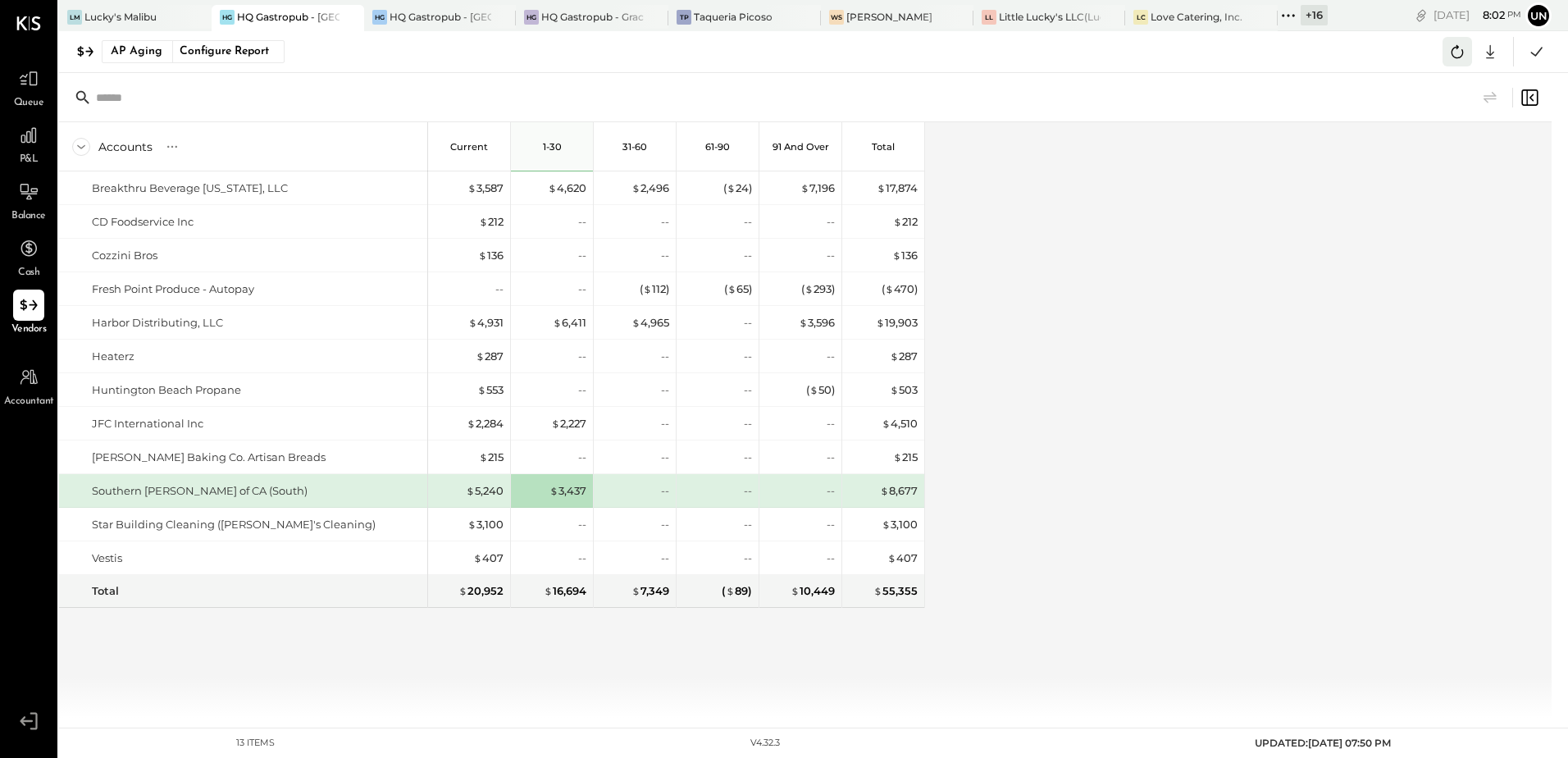
click at [1462, 54] on icon at bounding box center [1457, 52] width 21 height 21
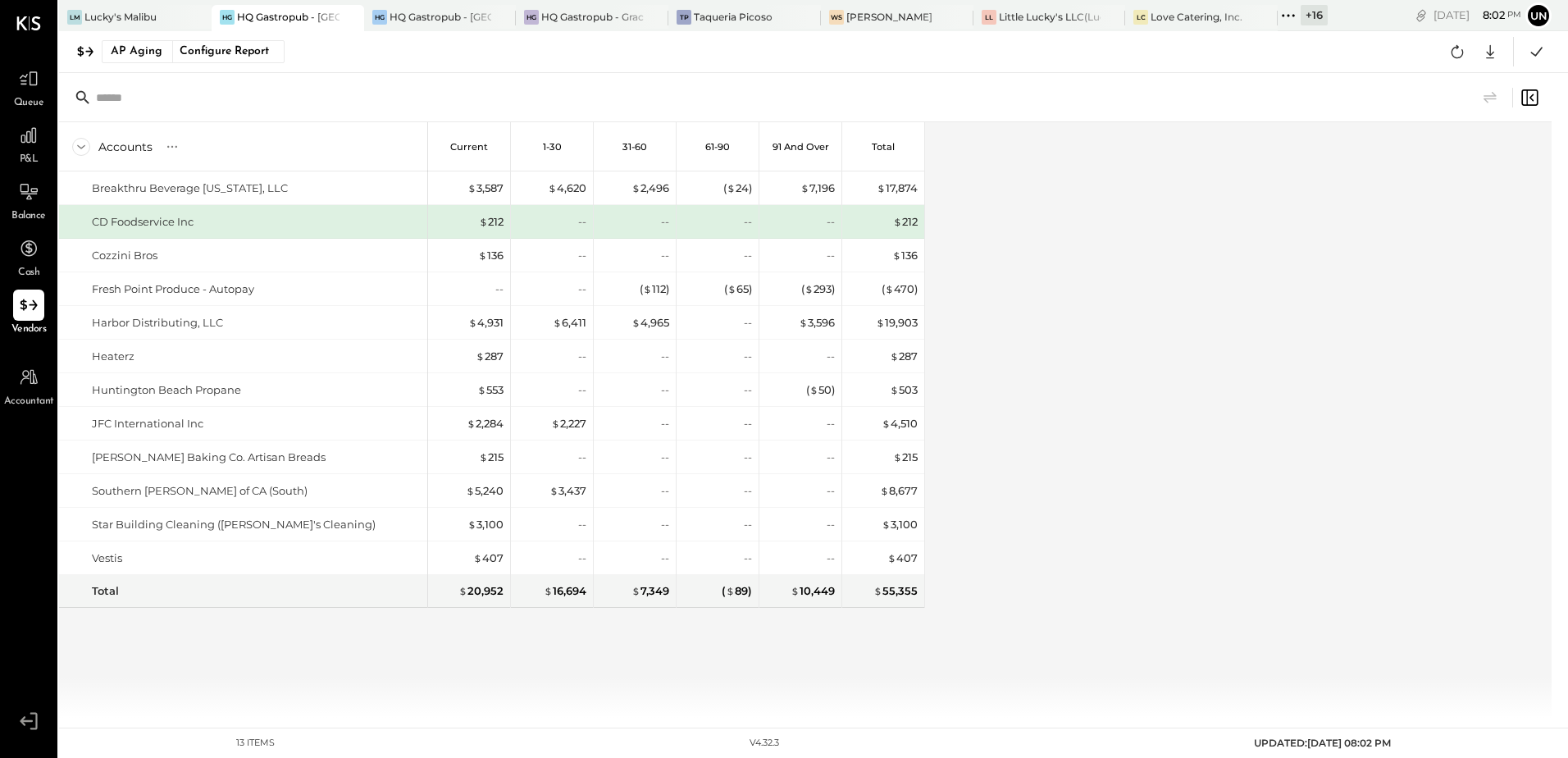
click at [1217, 326] on div "Accounts S % GL Current 1-30 31-60 61-90 91 and Over Total Breakthru Beverage […" at bounding box center [806, 420] width 1495 height 596
click at [1480, 55] on icon at bounding box center [1490, 52] width 21 height 21
click at [1416, 78] on link "CSV" at bounding box center [1439, 78] width 131 height 34
